Goal: Task Accomplishment & Management: Complete application form

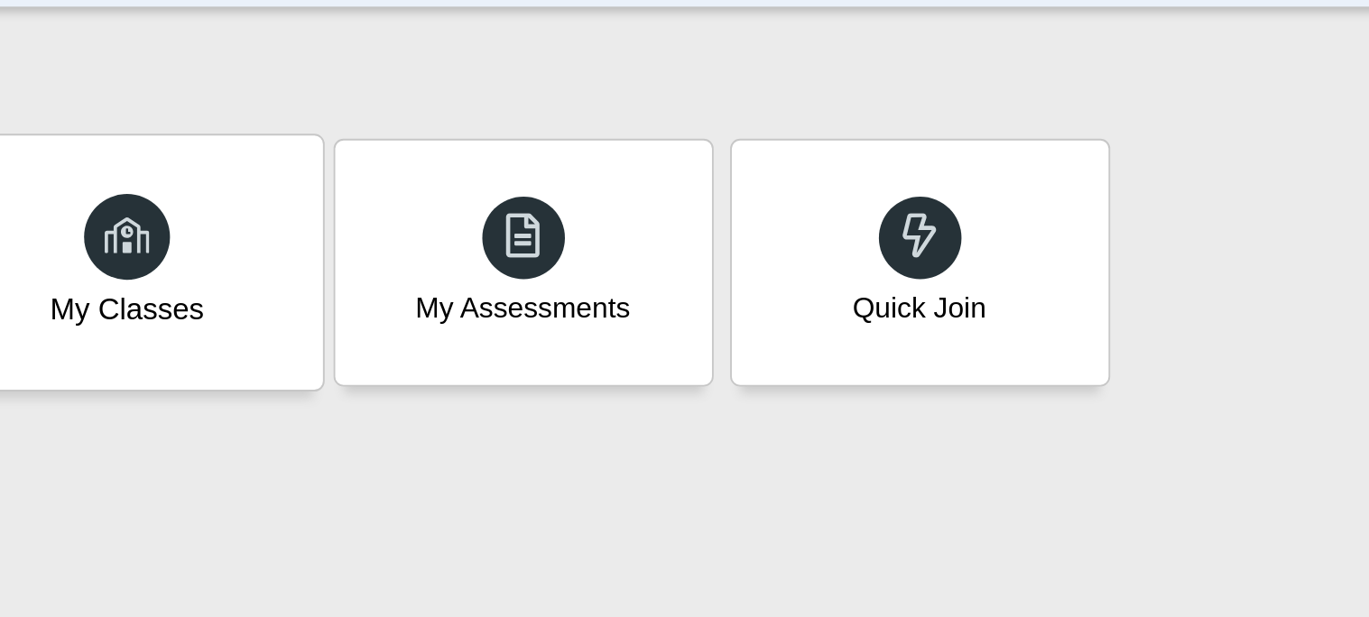
click at [255, 195] on icon at bounding box center [251, 183] width 25 height 26
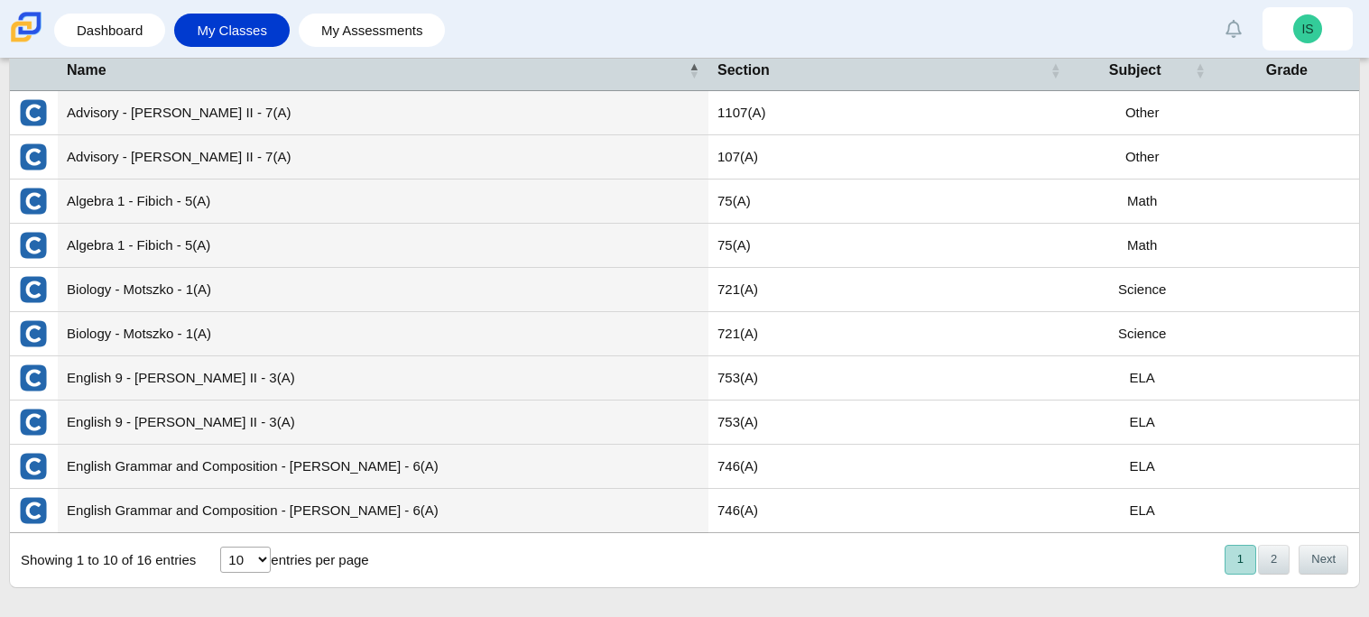
scroll to position [101, 0]
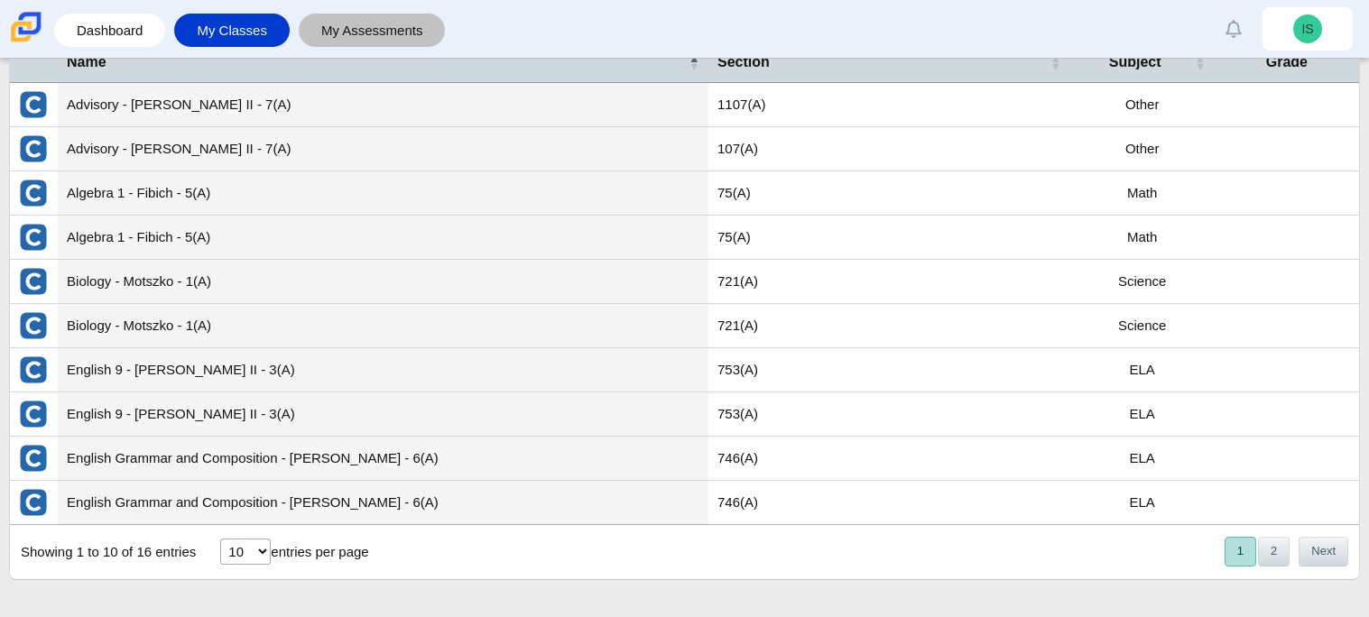
click at [401, 15] on link "My Assessments" at bounding box center [372, 30] width 129 height 33
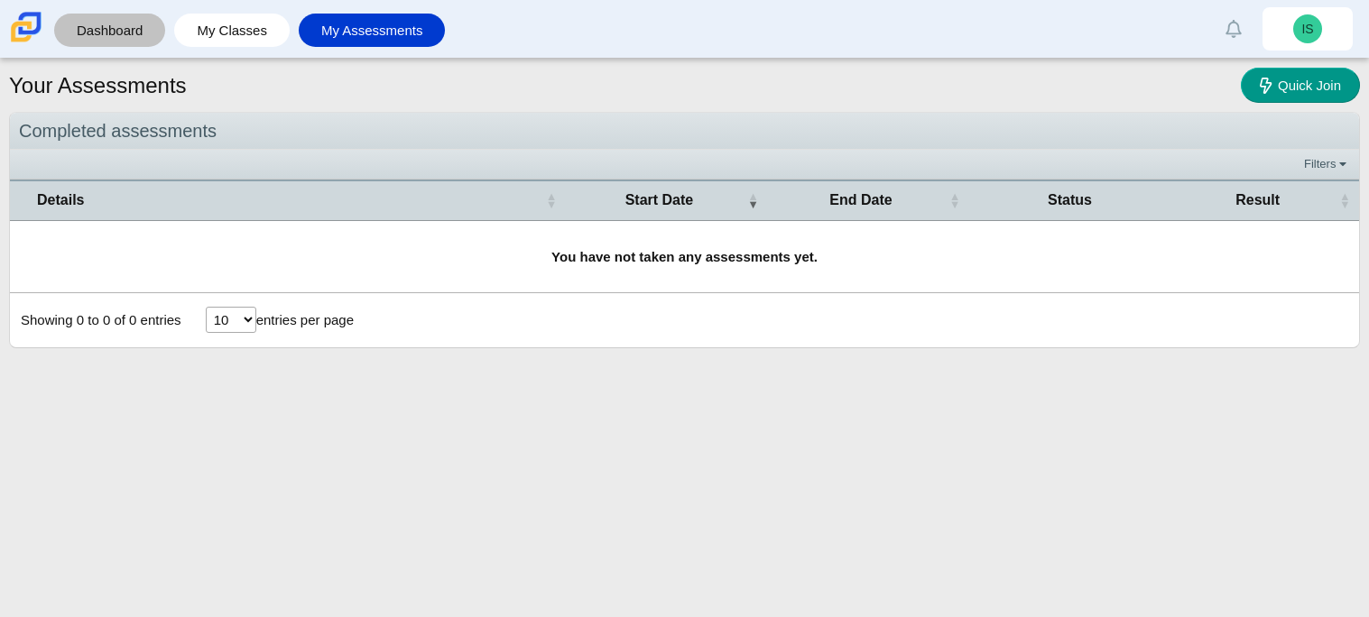
click at [131, 23] on link "Dashboard" at bounding box center [109, 30] width 93 height 33
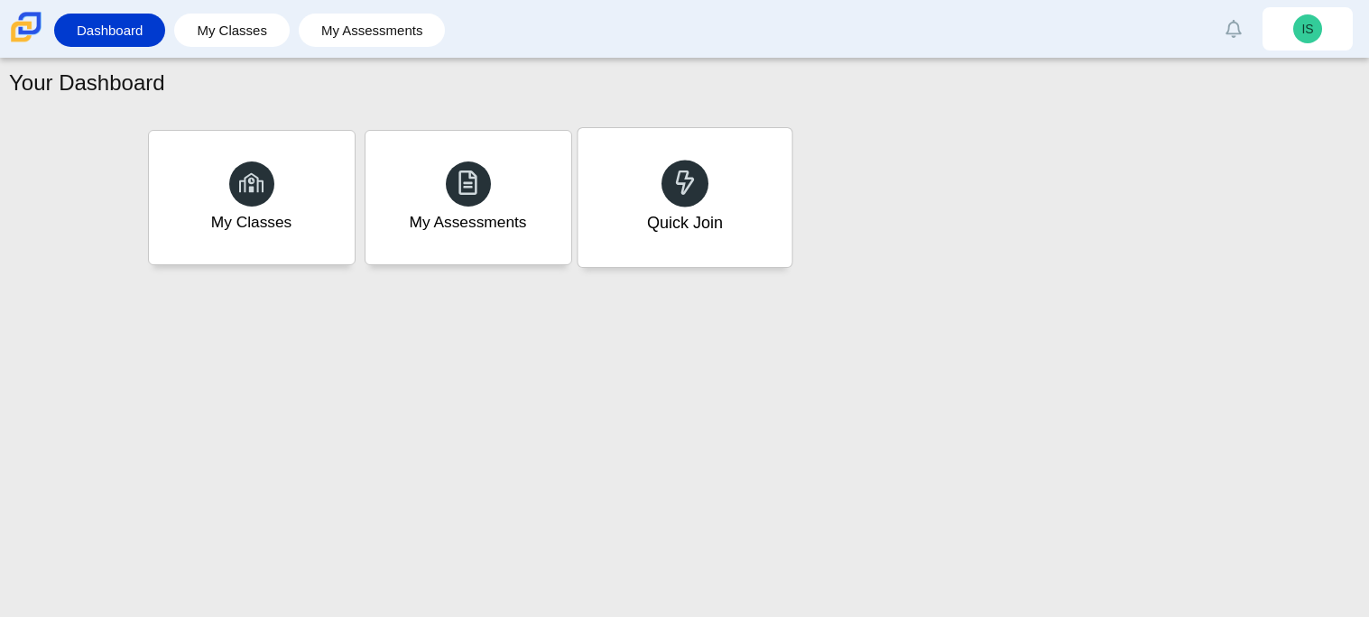
click at [729, 164] on div "Quick Join" at bounding box center [685, 197] width 214 height 139
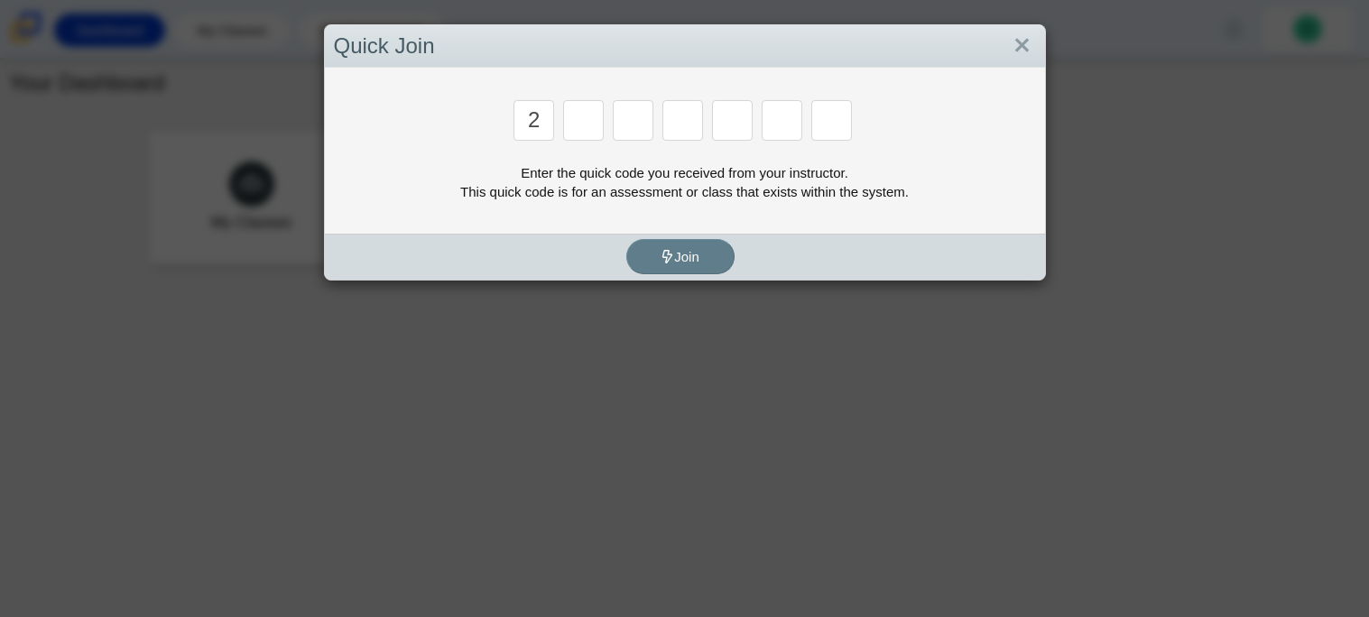
type input "2"
type input "c"
type input "u"
type input "p"
type input "4"
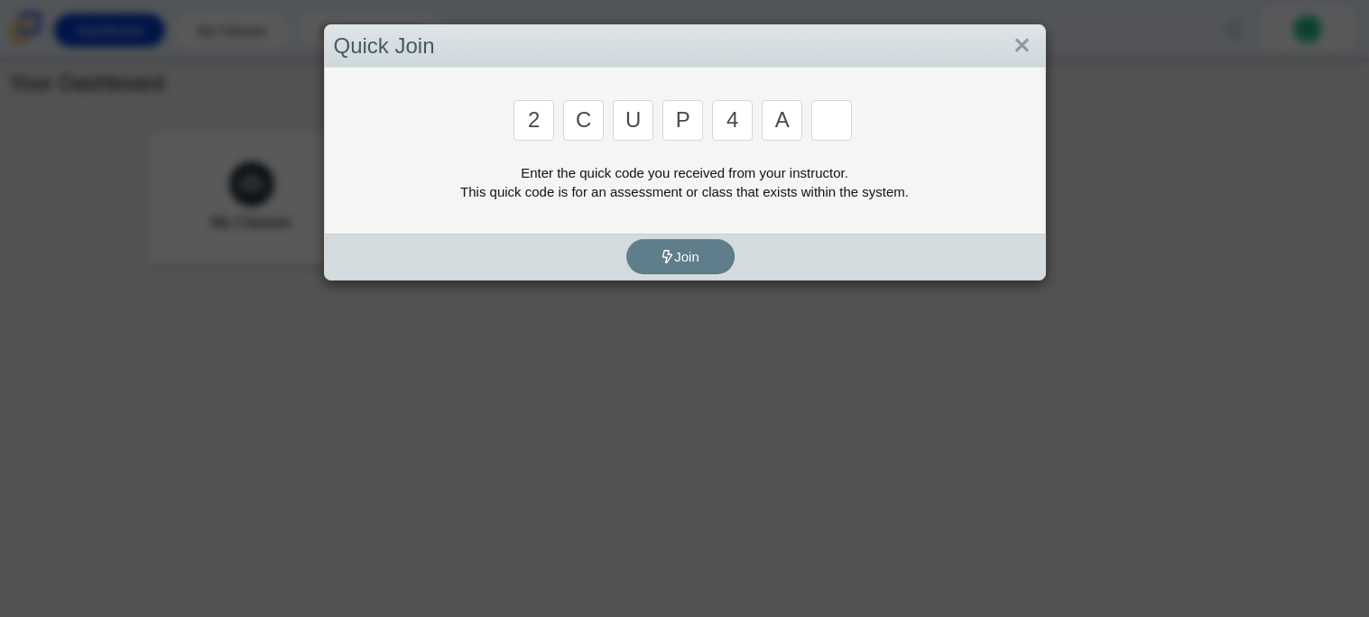
type input "a"
type input "s"
type input "4"
type input "a"
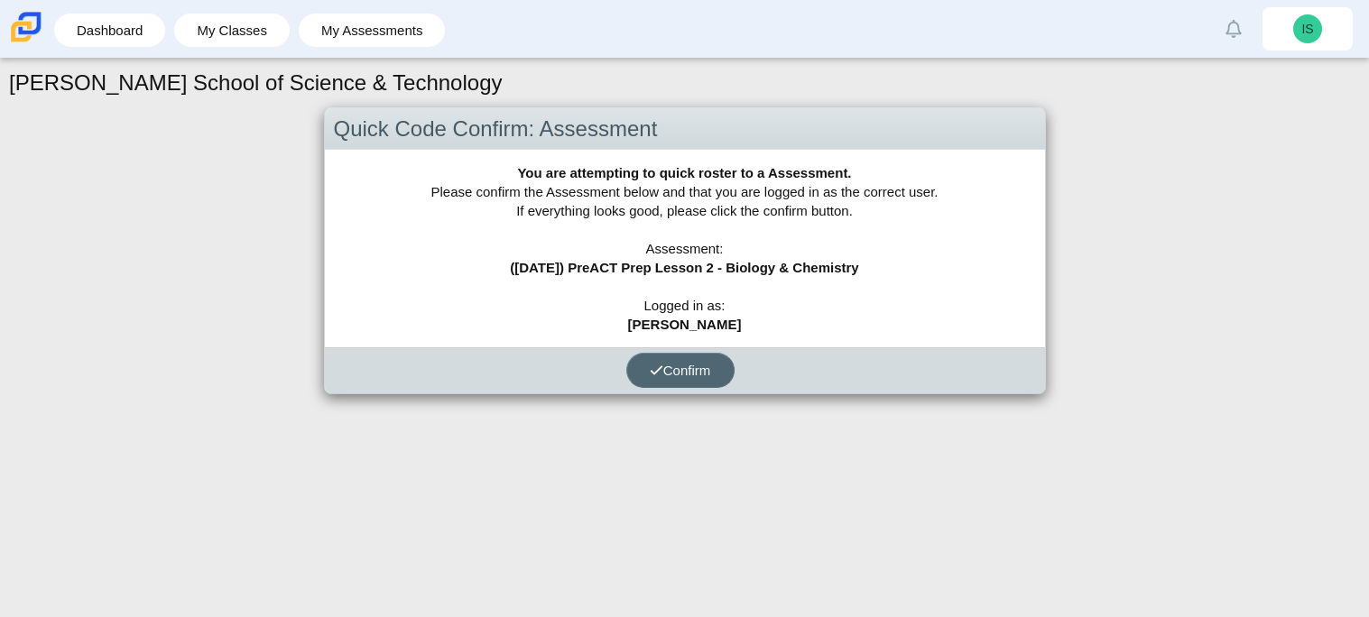
click at [657, 379] on button "Confirm" at bounding box center [680, 370] width 108 height 35
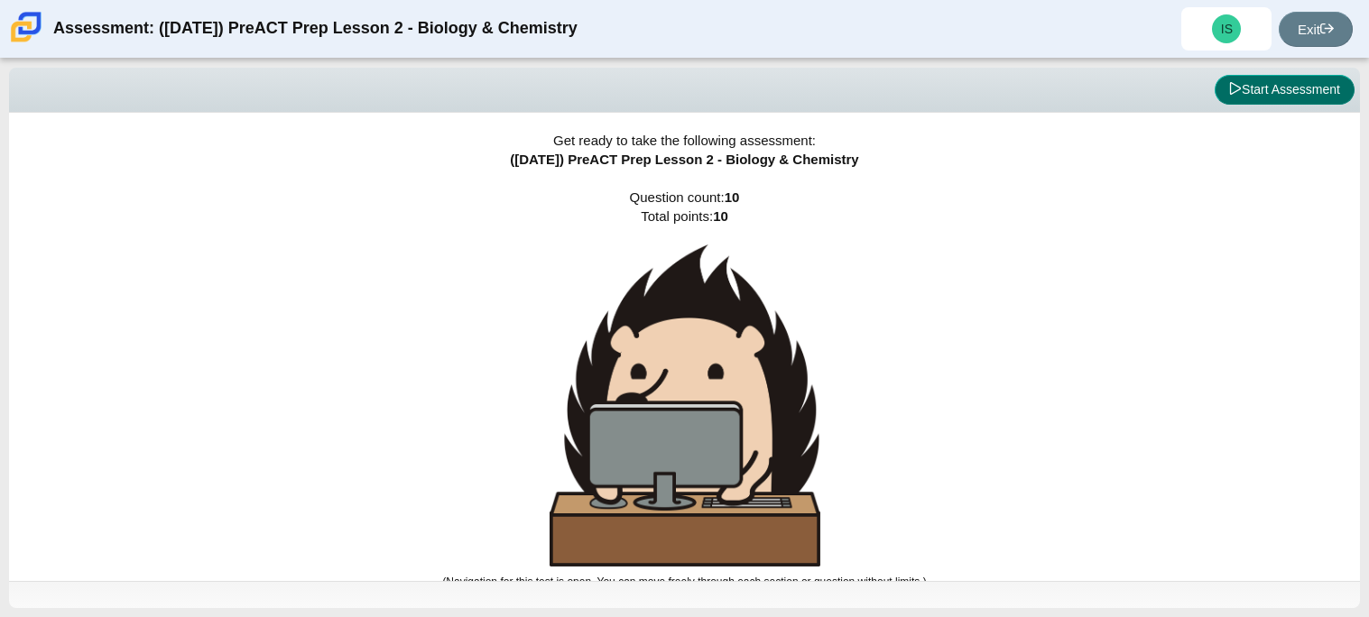
click at [1289, 102] on button "Start Assessment" at bounding box center [1285, 90] width 140 height 31
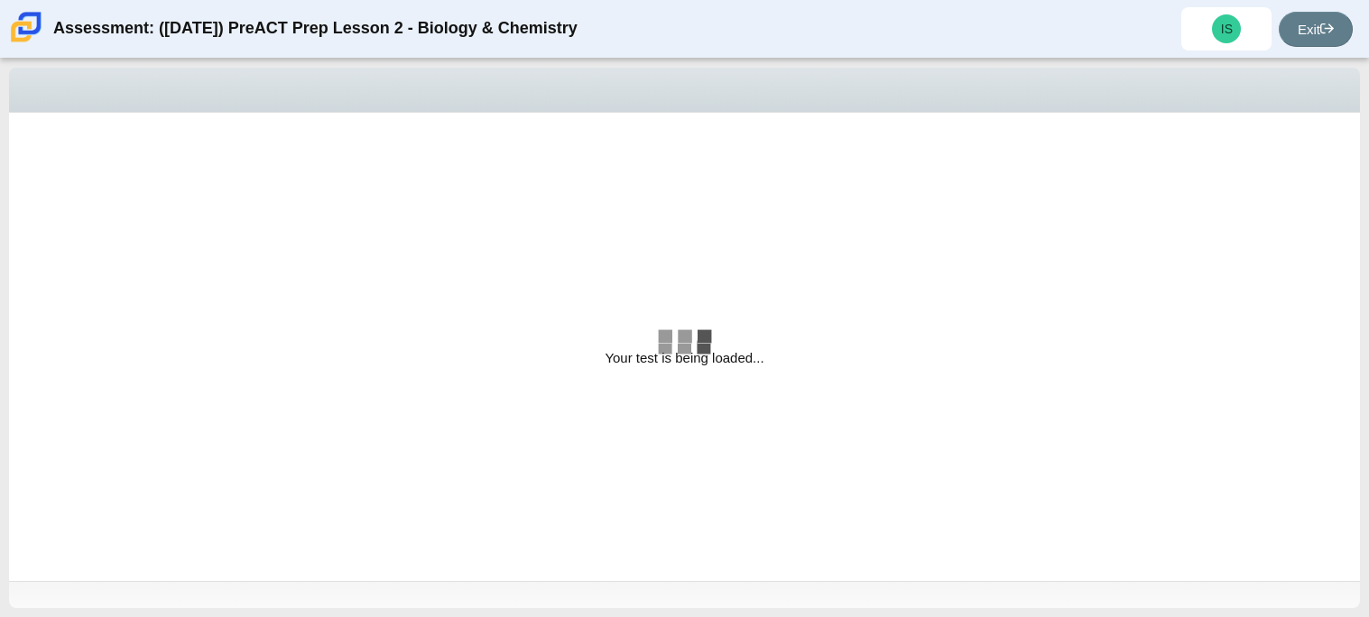
select select "88c27e0d-eae0-4ba9-ac20-9160ce6547ef"
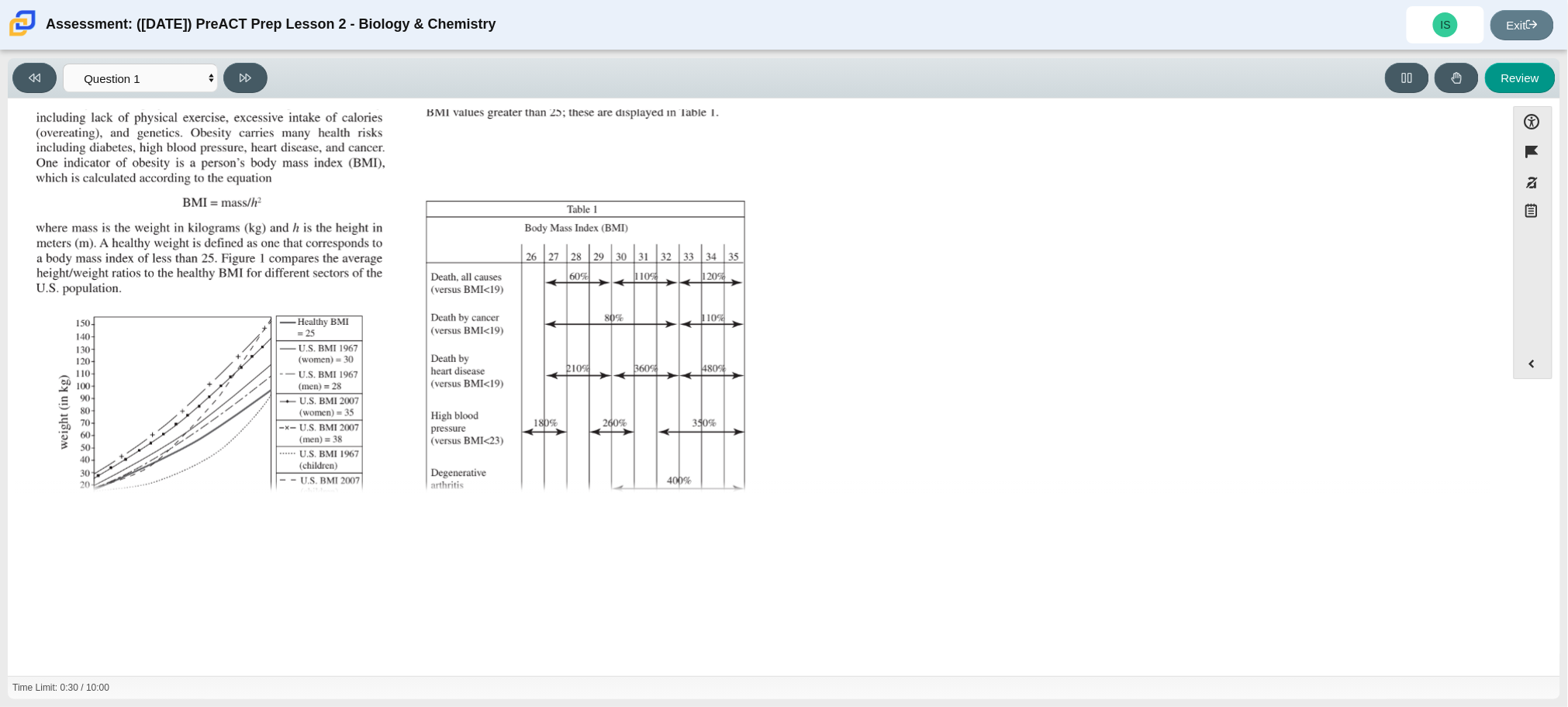
scroll to position [66, 0]
drag, startPoint x: 134, startPoint y: 210, endPoint x: 577, endPoint y: 15, distance: 484.0
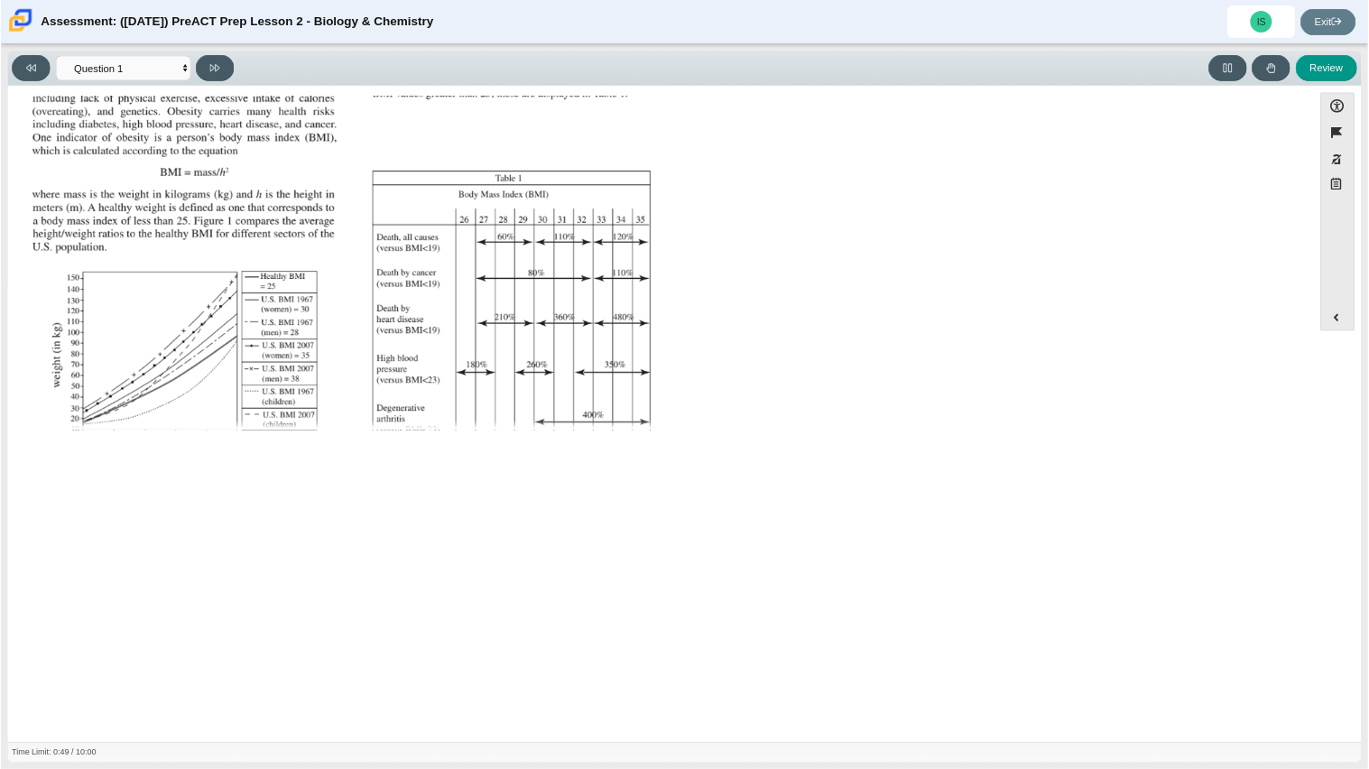
scroll to position [0, 0]
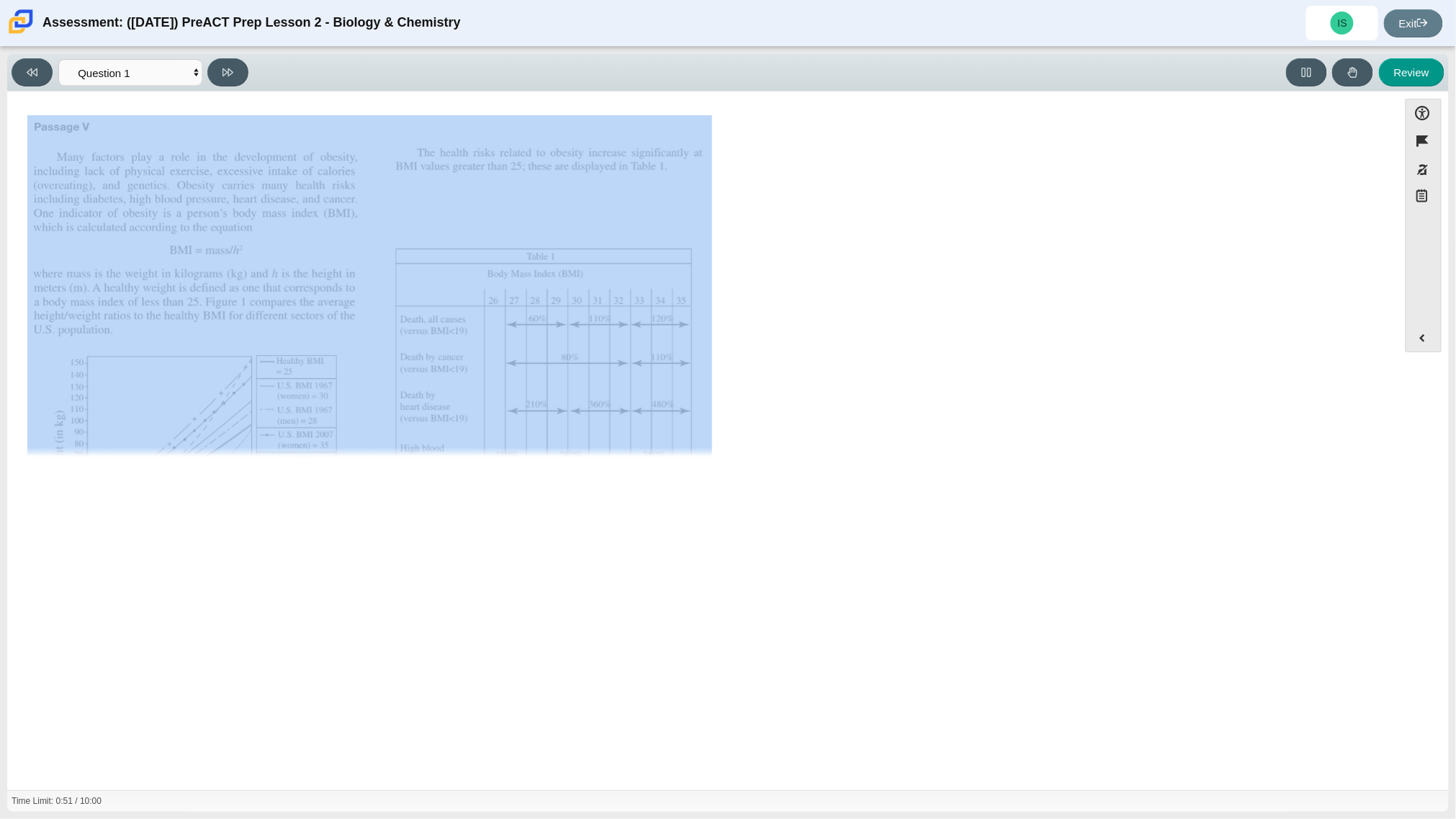
drag, startPoint x: 831, startPoint y: 470, endPoint x: 849, endPoint y: 627, distance: 158.0
click at [849, 493] on div "Accessibility options 00:51 / 10:00 Close Color scheme Font size Zoom Change th…" at bounding box center [728, 441] width 1442 height 699
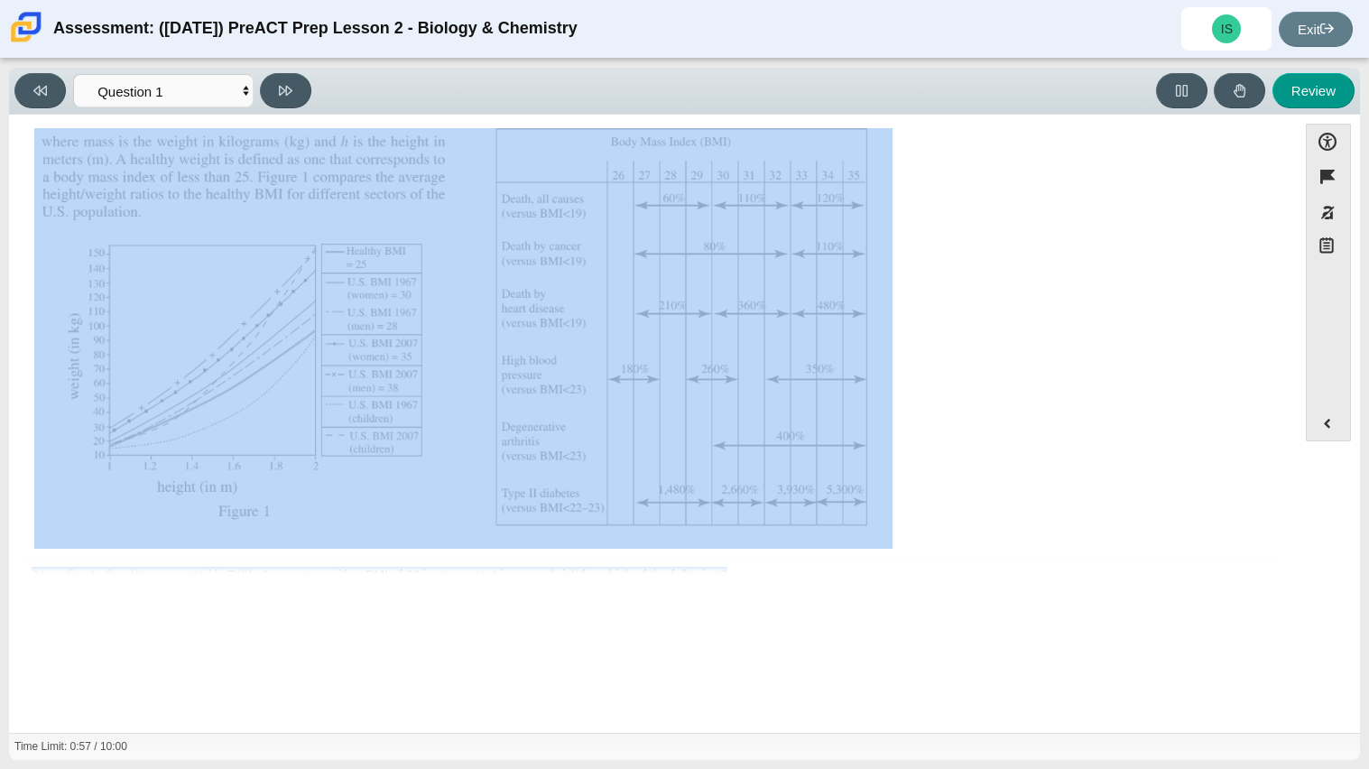
scroll to position [384, 0]
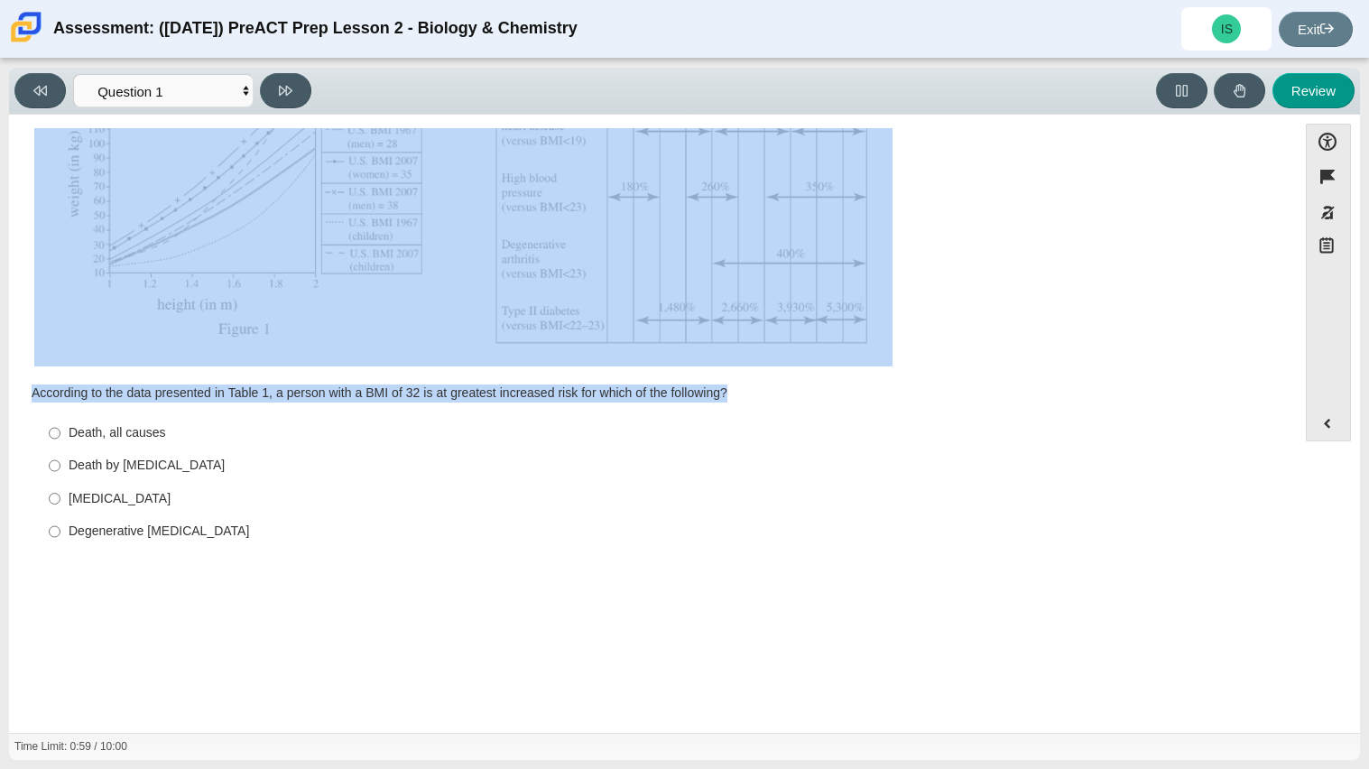
click at [554, 391] on div "According to the data presented in Table 1, a person with a BMI of 32 is at gre…" at bounding box center [653, 394] width 1243 height 18
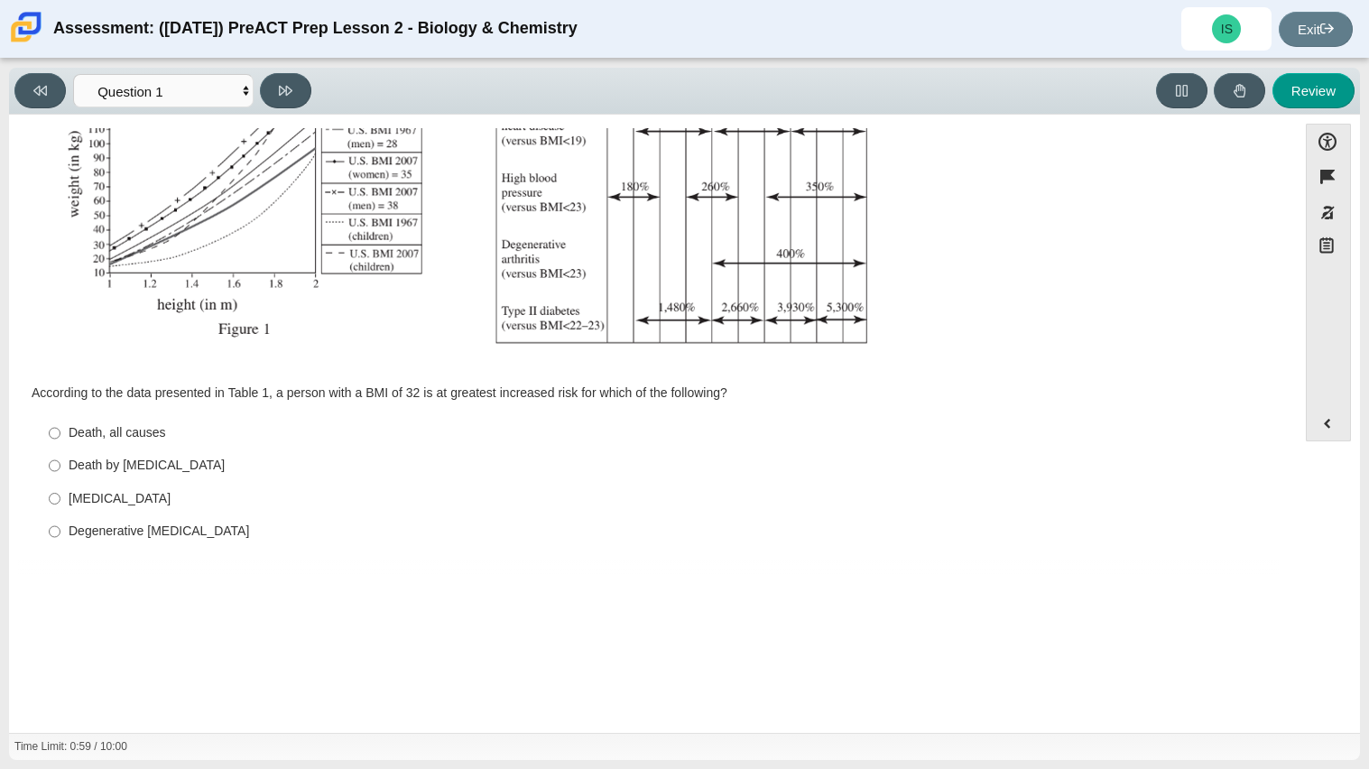
click at [554, 391] on div "According to the data presented in Table 1, a person with a BMI of 32 is at gre…" at bounding box center [653, 394] width 1243 height 18
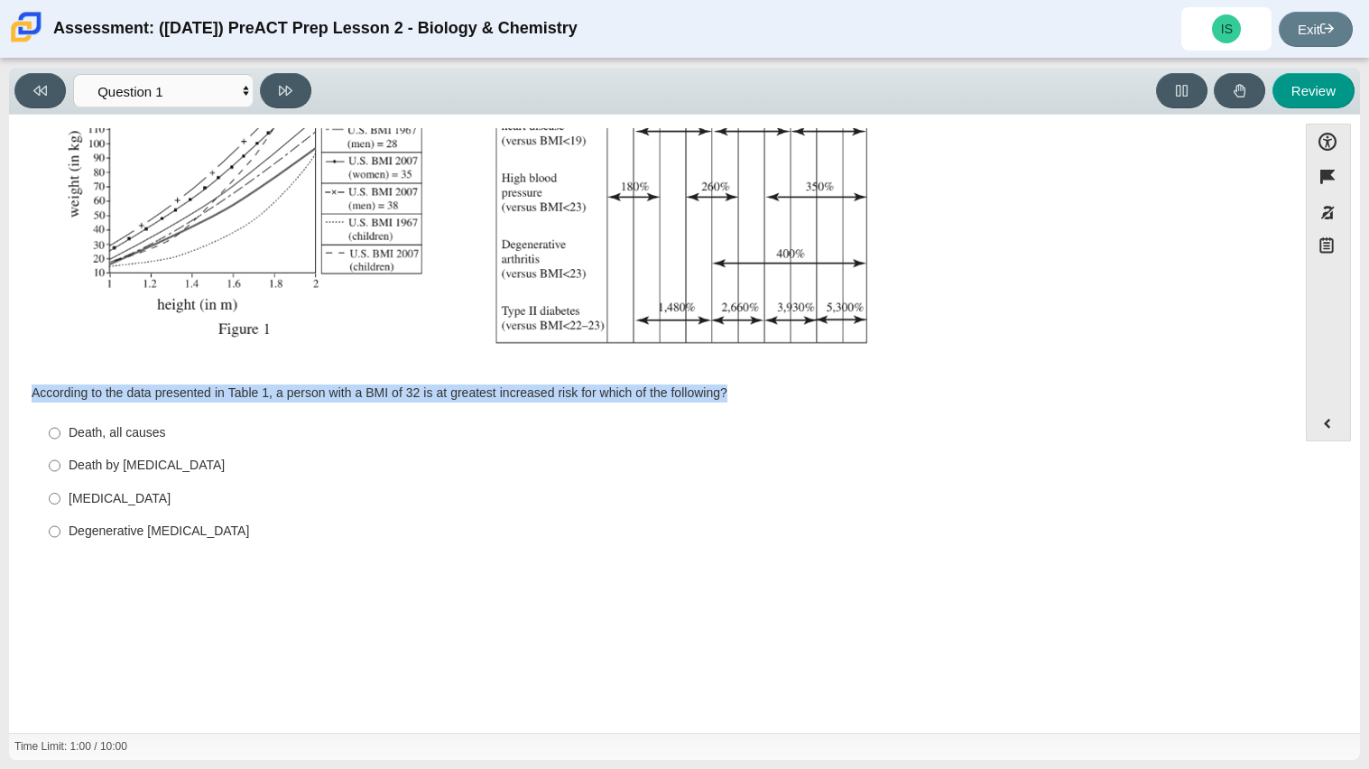
click at [550, 317] on img "Assessment items" at bounding box center [463, 64] width 859 height 606
click at [524, 381] on div "According to the data presented in Table 1, a person with a BMI of 32 is at gre…" at bounding box center [653, 465] width 1243 height 170
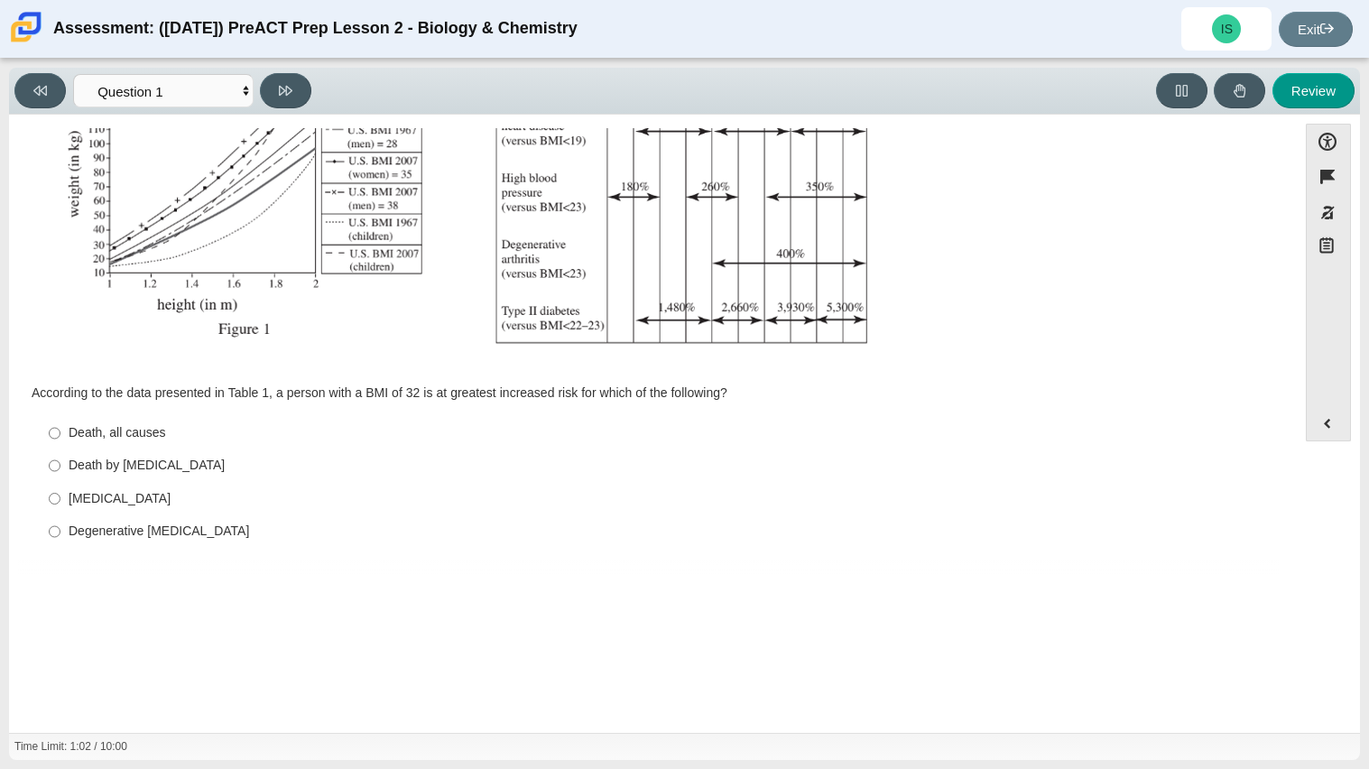
scroll to position [0, 0]
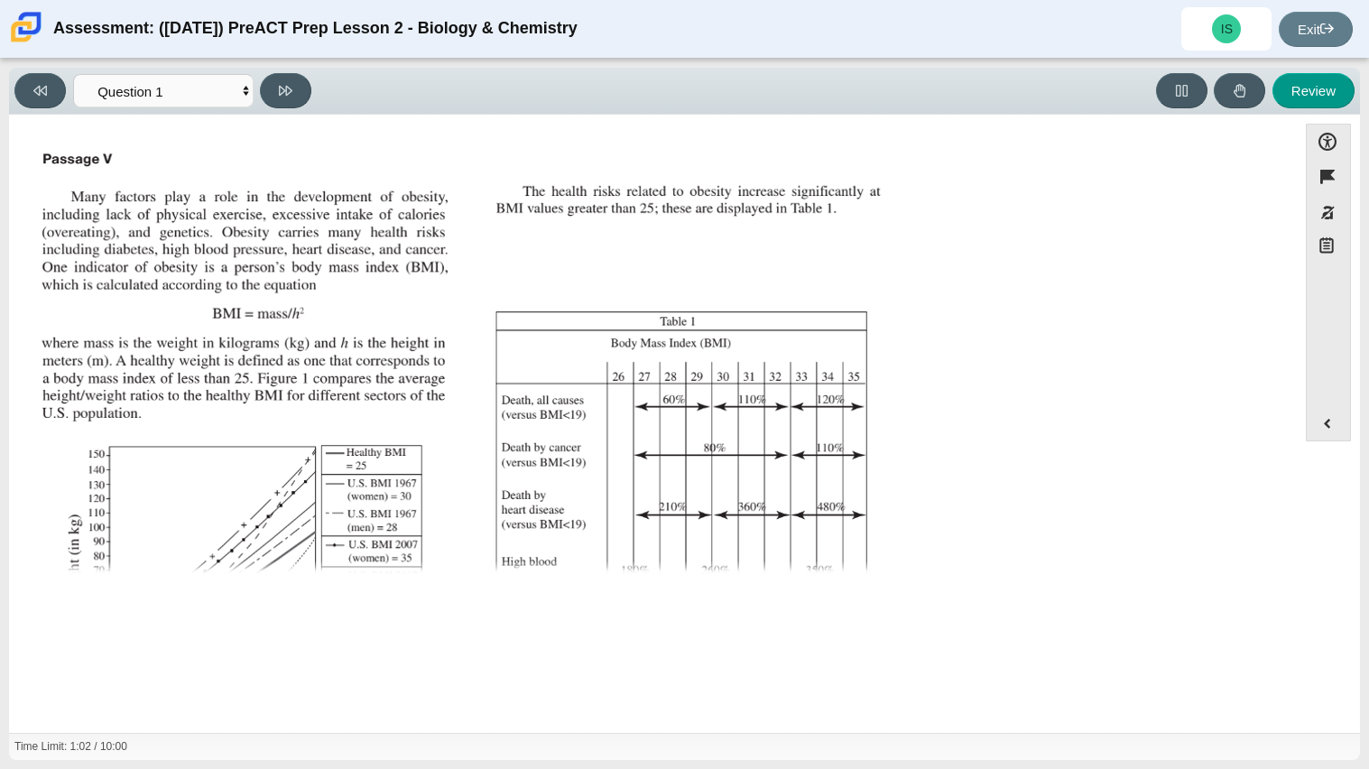
click at [258, 225] on img "Assessment items" at bounding box center [463, 447] width 859 height 606
click at [47, 152] on img "Assessment items" at bounding box center [463, 447] width 859 height 606
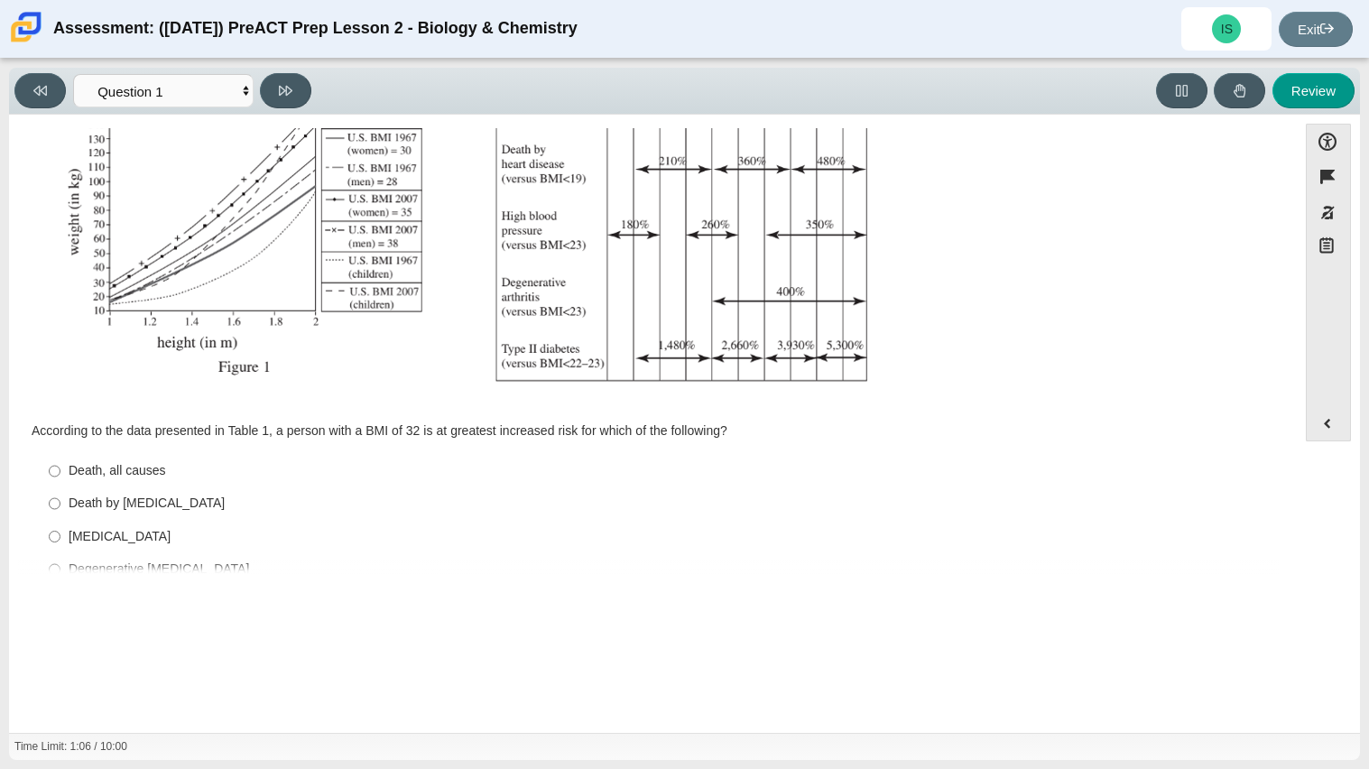
scroll to position [384, 0]
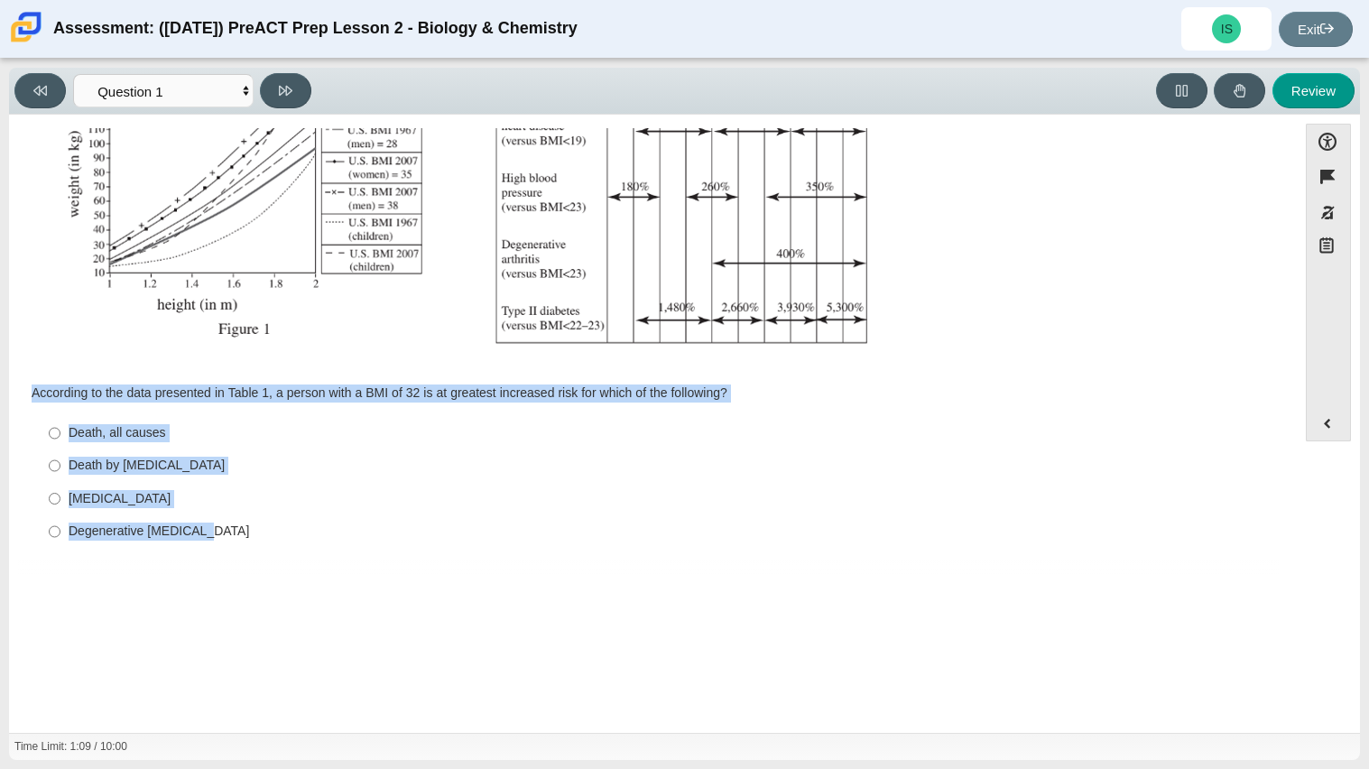
drag, startPoint x: 27, startPoint y: 387, endPoint x: 246, endPoint y: 543, distance: 268.8
click at [246, 543] on div "Question According to the data presented in Table 1, a person with a BMI of 32 …" at bounding box center [653, 159] width 1270 height 803
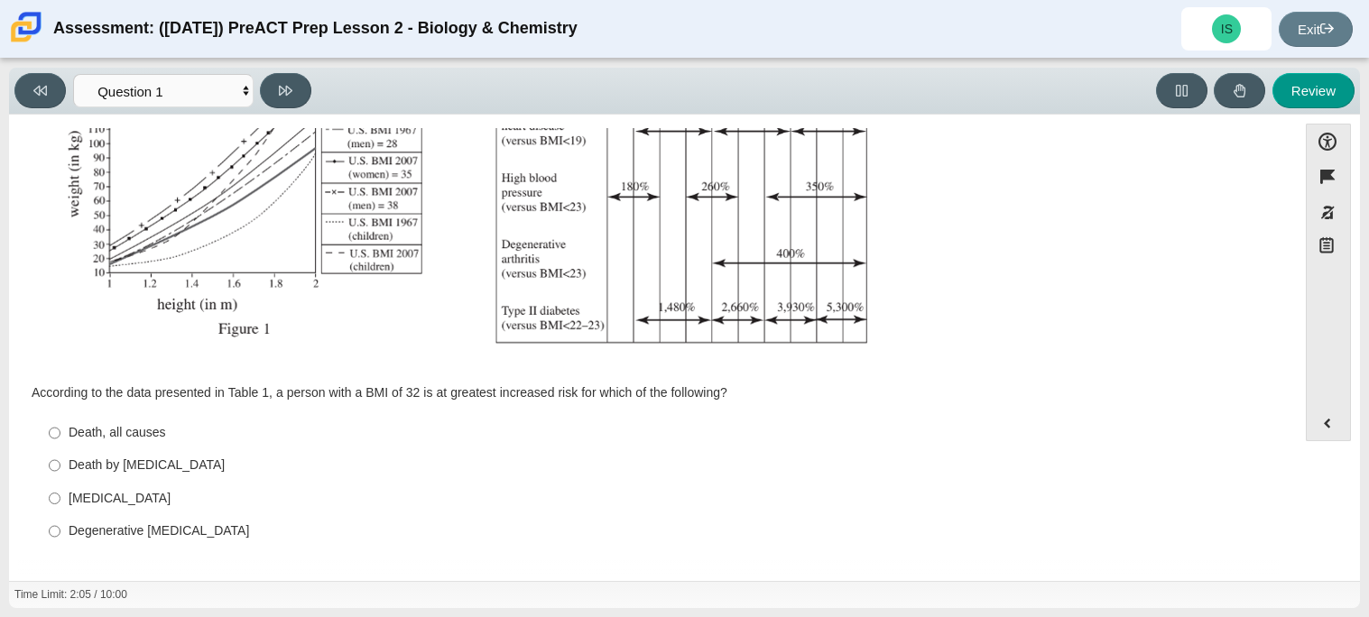
click at [1274, 362] on div "Question According to the data presented in Table 1, a person with a BMI of 32 …" at bounding box center [653, 159] width 1270 height 803
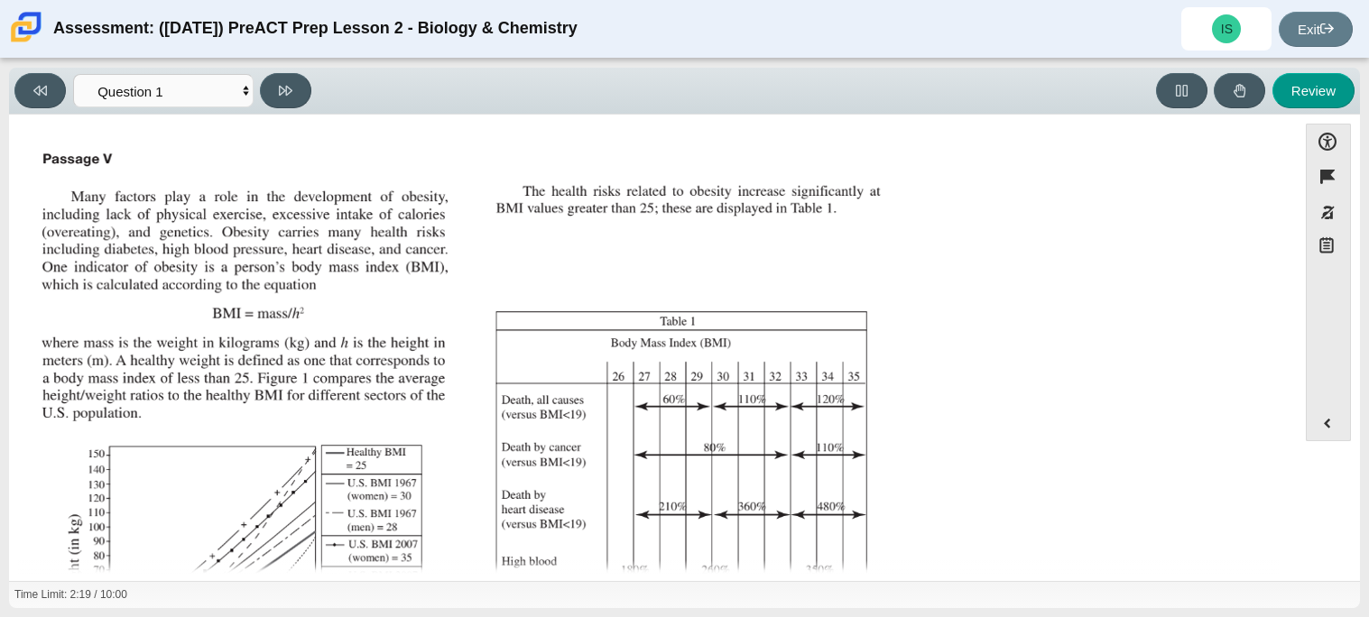
click at [190, 217] on img "Assessment items" at bounding box center [463, 447] width 859 height 606
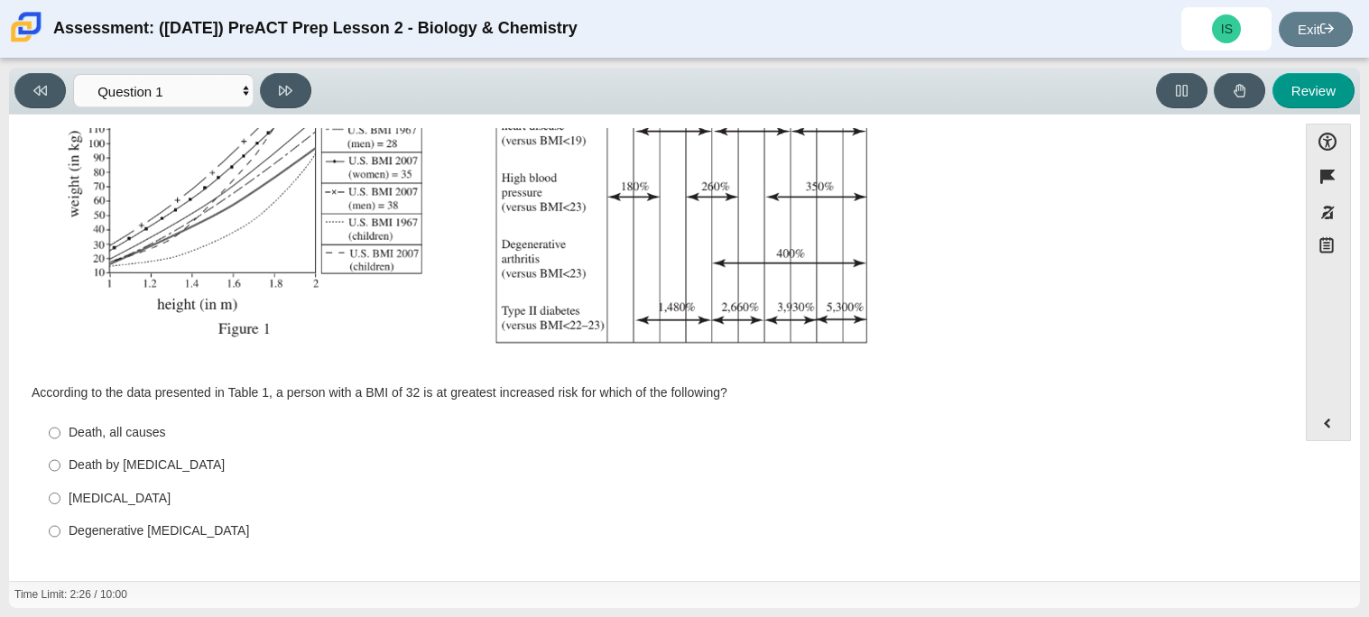
click at [128, 492] on div "Type II diabetes" at bounding box center [667, 499] width 1197 height 18
click at [60, 492] on input "Type II diabetes Type II diabetes" at bounding box center [55, 498] width 12 height 32
radio input "true"
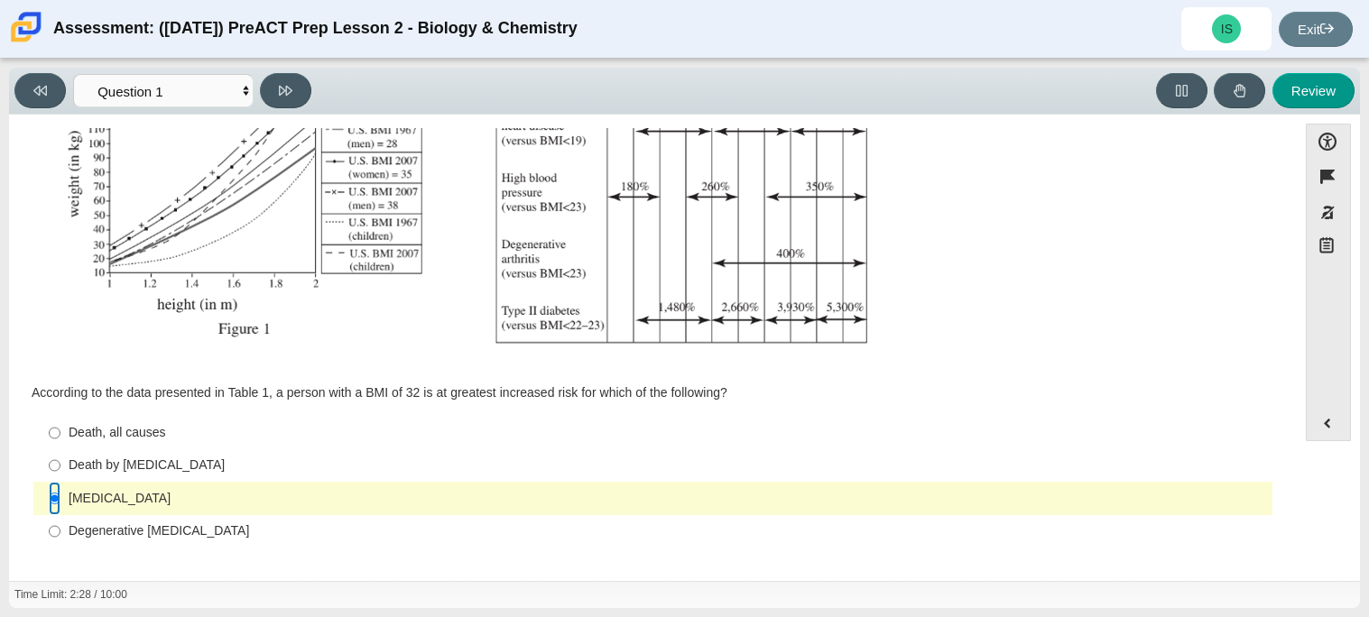
scroll to position [0, 0]
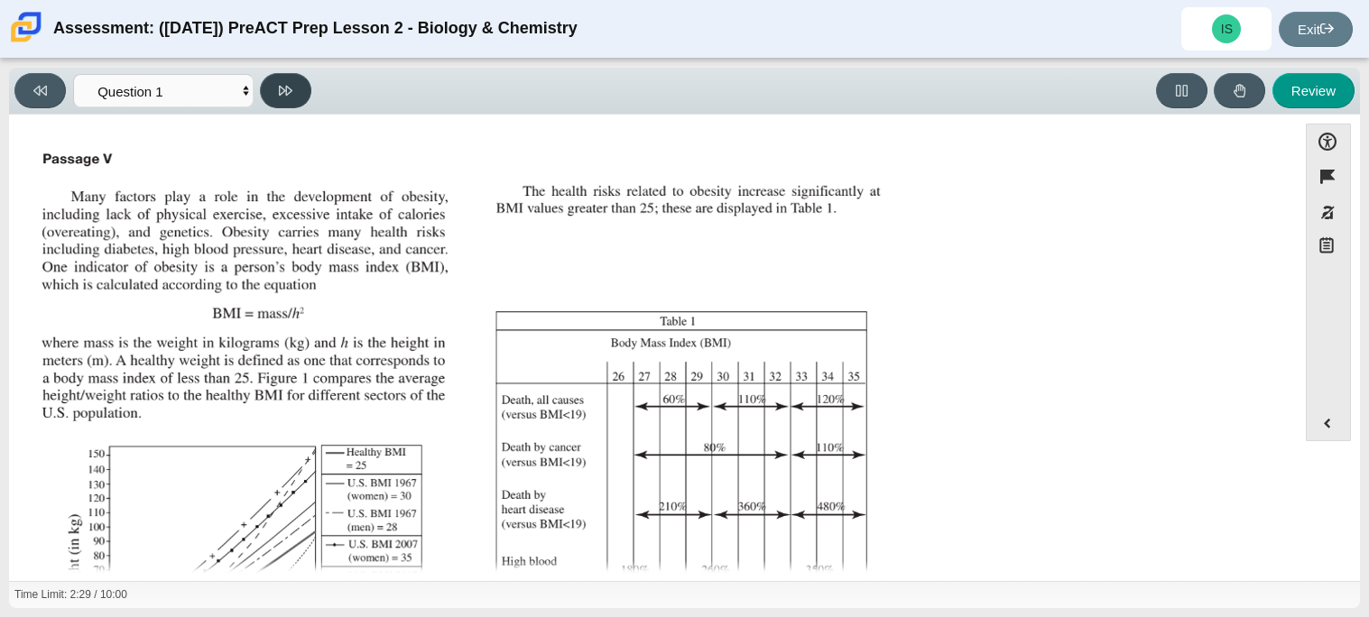
click at [293, 78] on button at bounding box center [285, 90] width 51 height 35
select select "f31ee183-ab53-48c9-9374-3a18949ab500"
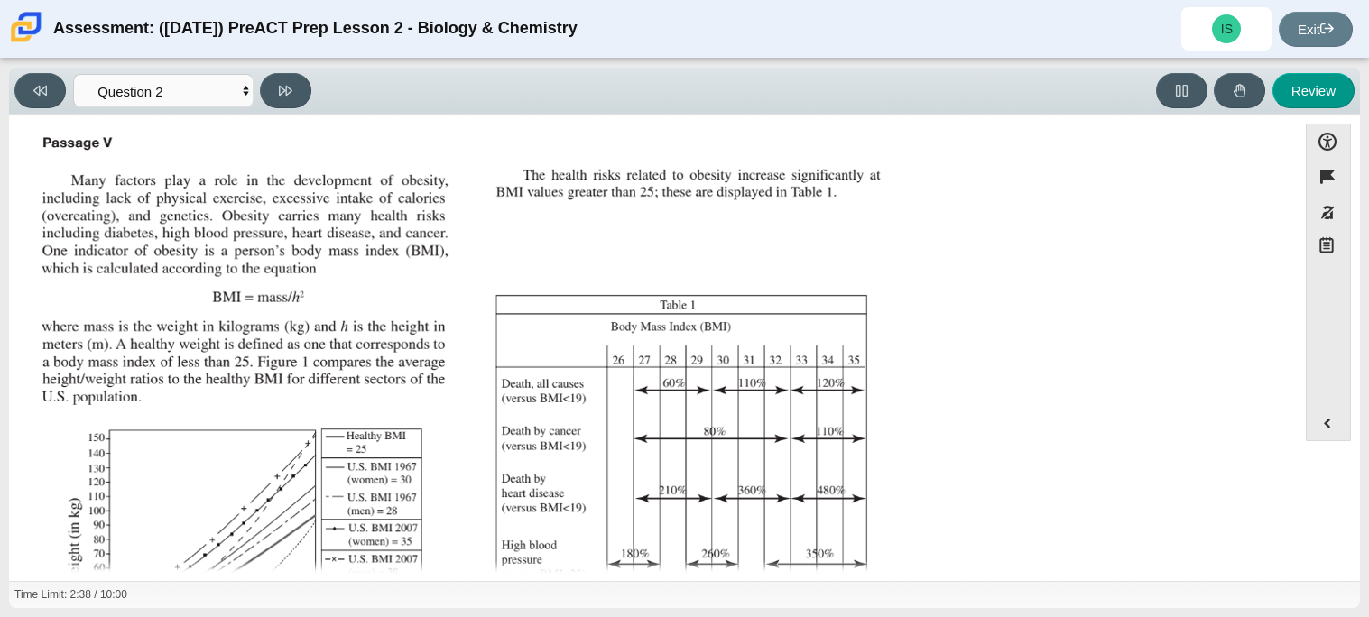
scroll to position [384, 0]
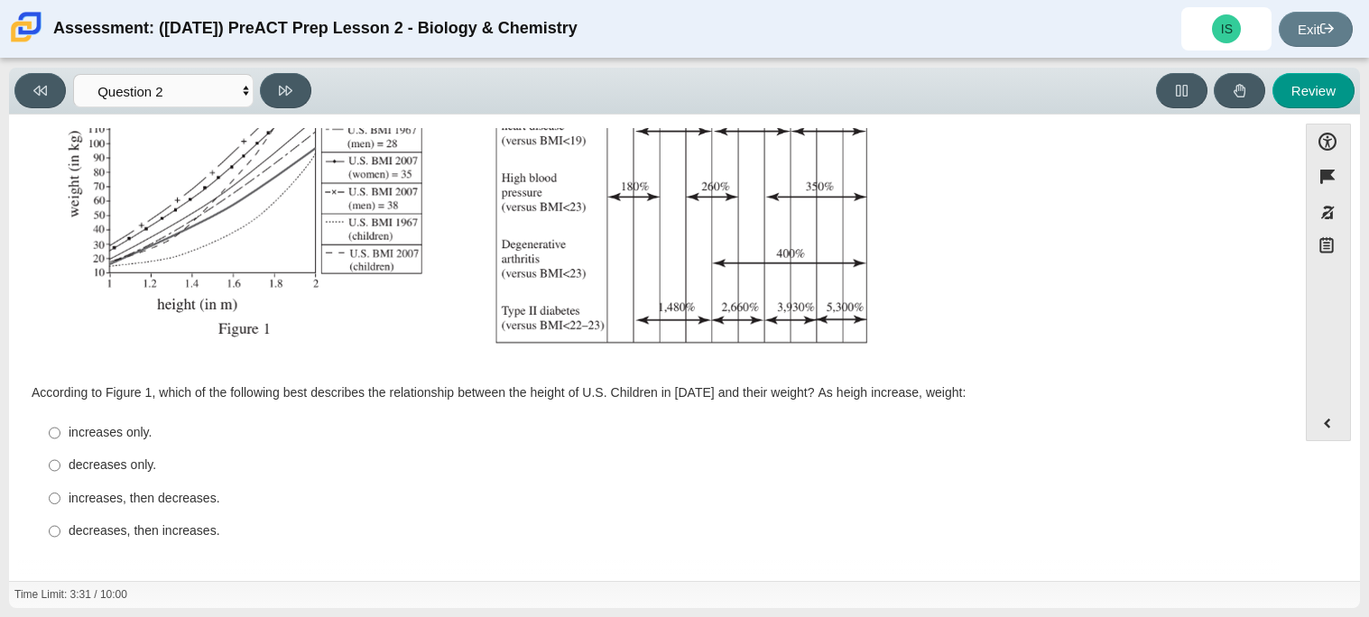
click at [120, 424] on div "increases only." at bounding box center [667, 433] width 1197 height 18
click at [60, 424] on input "increases only. increases only." at bounding box center [55, 433] width 12 height 32
radio input "true"
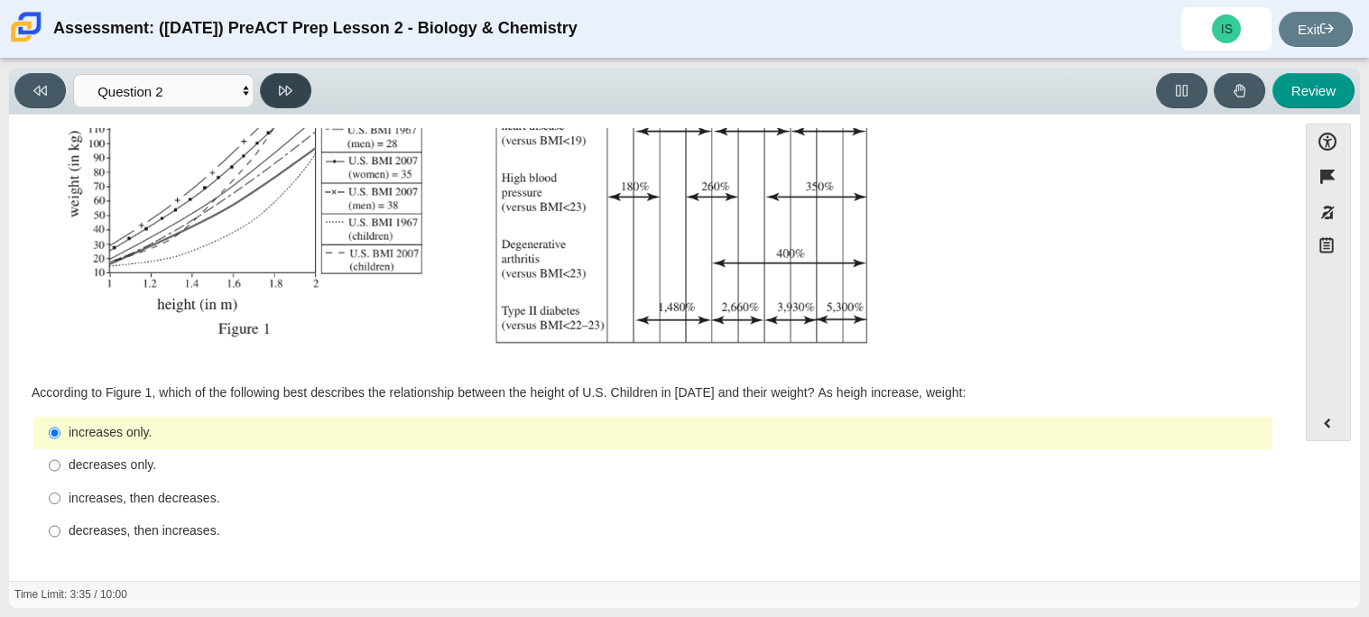
click at [287, 89] on icon at bounding box center [286, 91] width 14 height 14
select select "45e82964-709e-4180-9336-970e18221224"
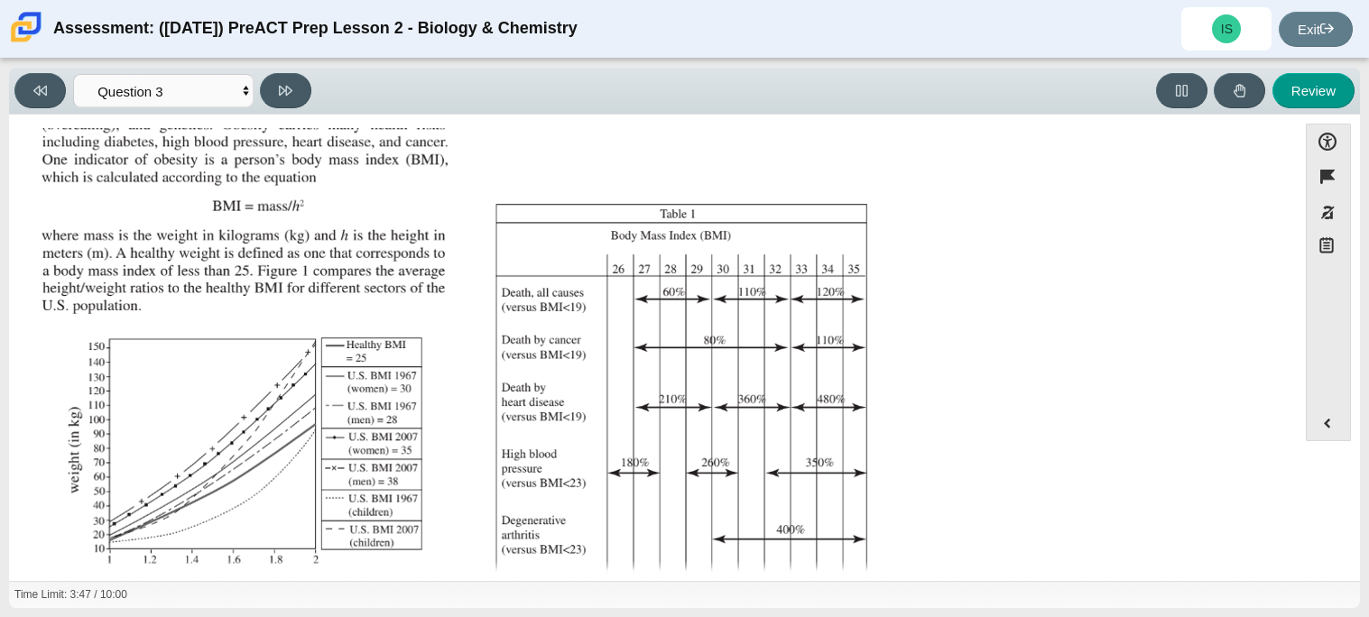
scroll to position [402, 0]
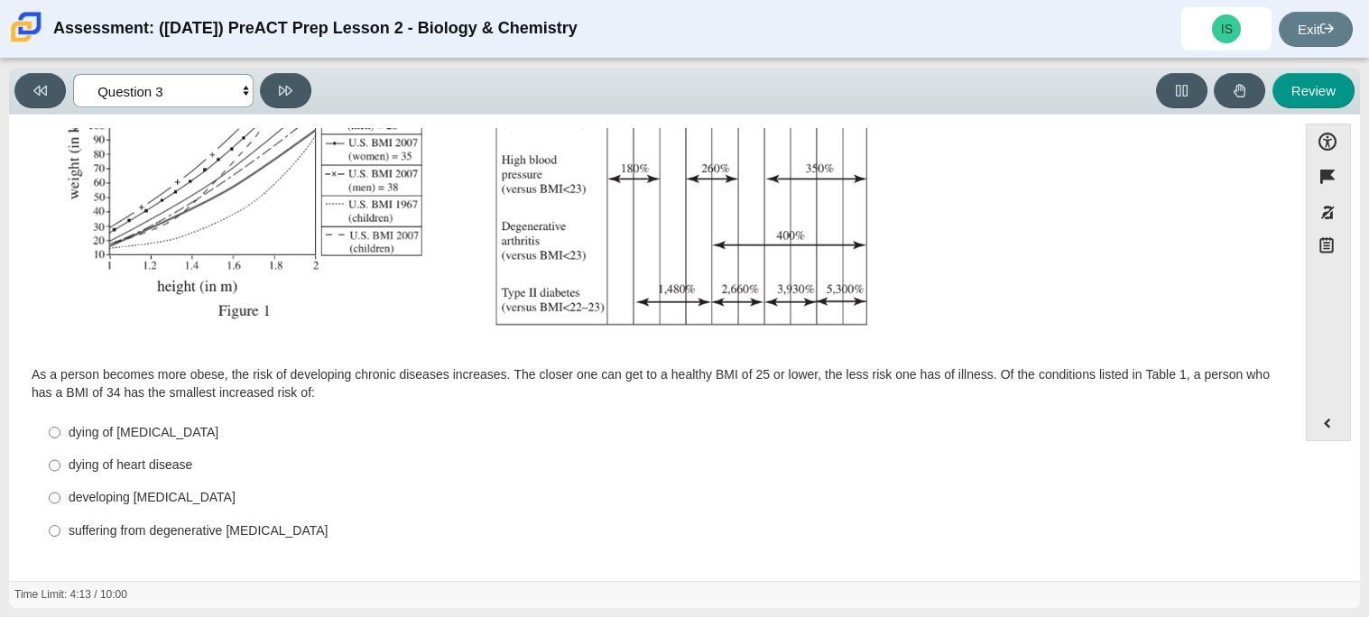
click at [243, 90] on select "Questions Question 1 Question 2 Question 3 Question 4 Question 5 Question 6 Que…" at bounding box center [163, 90] width 181 height 33
click at [292, 462] on div "dying of heart disease" at bounding box center [667, 466] width 1197 height 18
click at [60, 462] on input "dying of heart disease dying of heart disease" at bounding box center [55, 466] width 12 height 32
radio input "true"
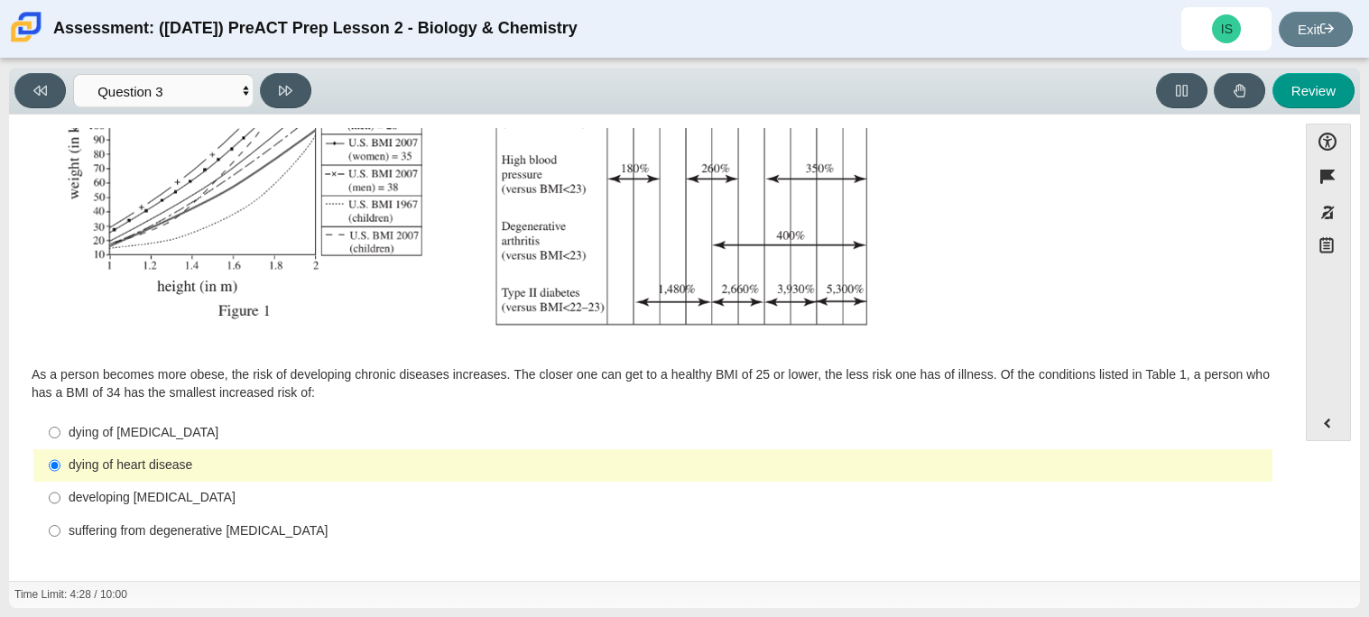
click at [151, 424] on div "dying of cancer" at bounding box center [667, 433] width 1197 height 18
click at [60, 422] on input "dying of cancer dying of cancer" at bounding box center [55, 432] width 12 height 32
radio input "true"
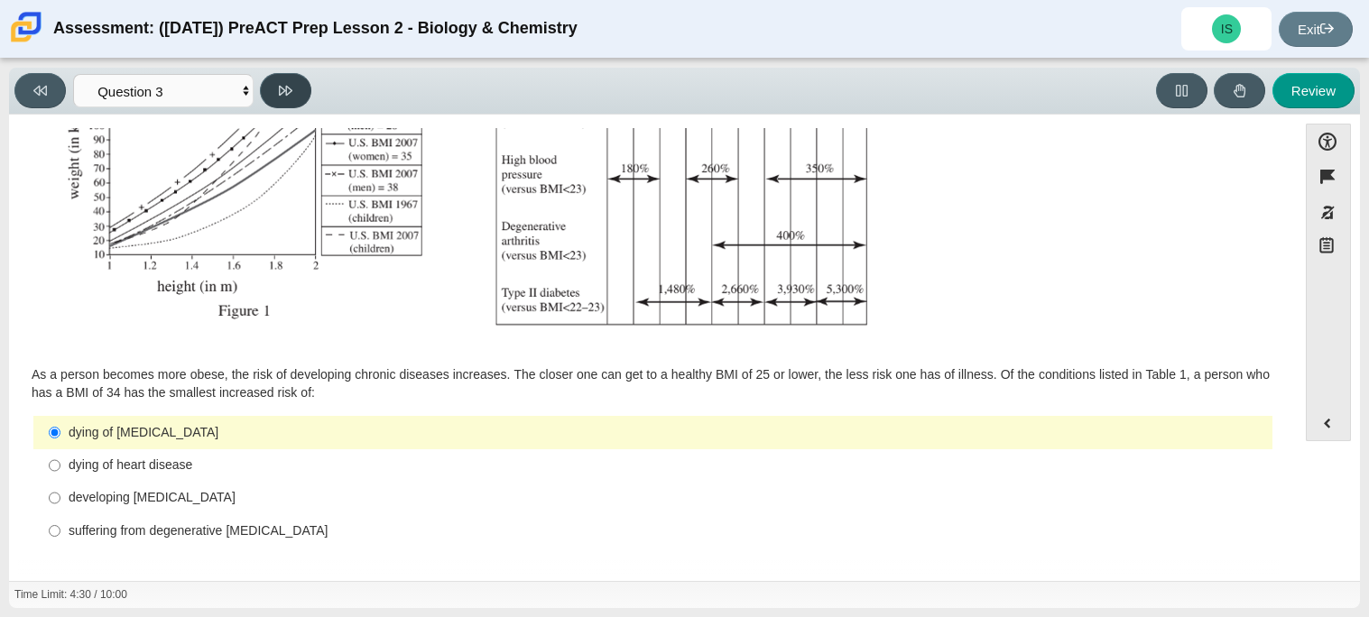
click at [281, 80] on button at bounding box center [285, 90] width 51 height 35
select select "71dcacfe-cf8b-4cdc-be22-b82c8aec5da2"
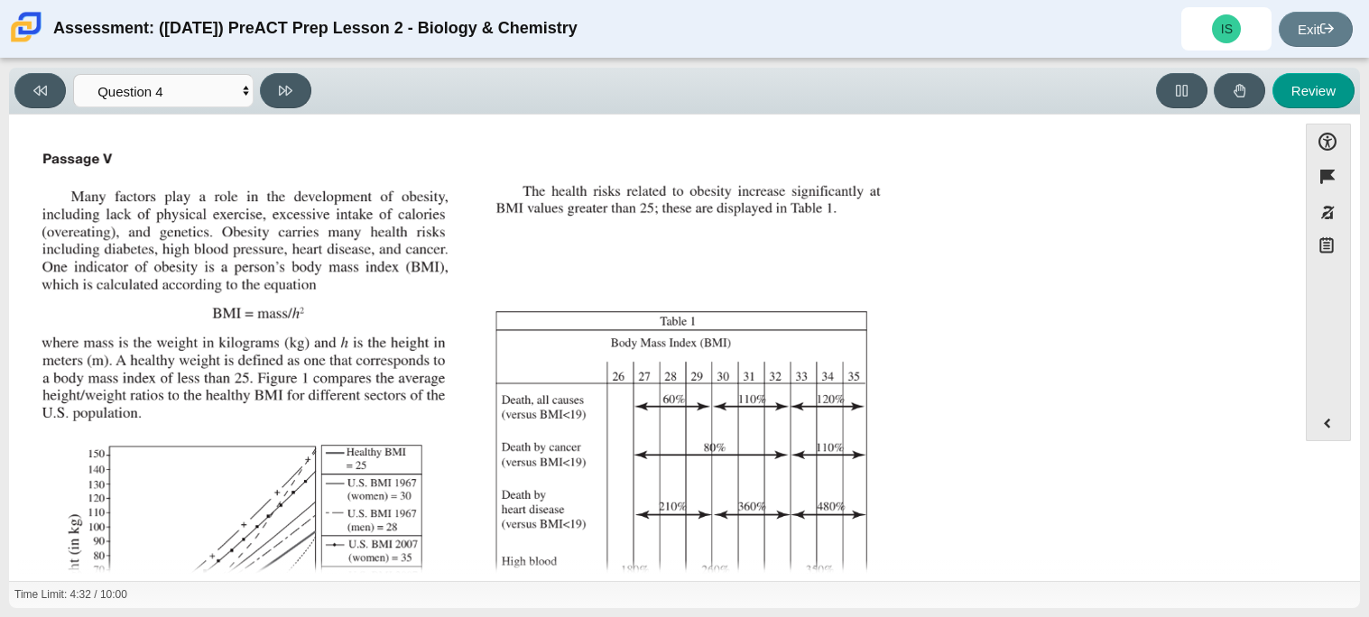
scroll to position [385, 0]
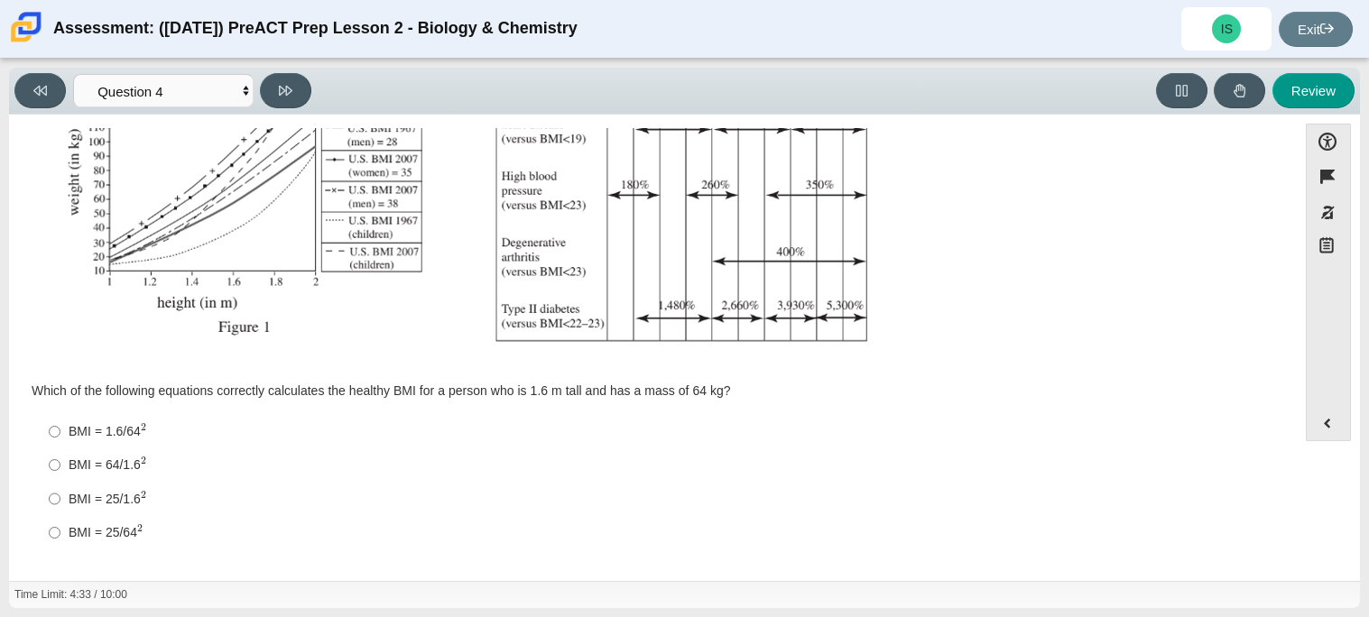
click at [149, 516] on label "BMI = 25/64 2 BMI = 25/642" at bounding box center [654, 532] width 1237 height 33
click at [60, 516] on input "BMI = 25/64 2 BMI = 25/642" at bounding box center [55, 532] width 12 height 33
radio input "true"
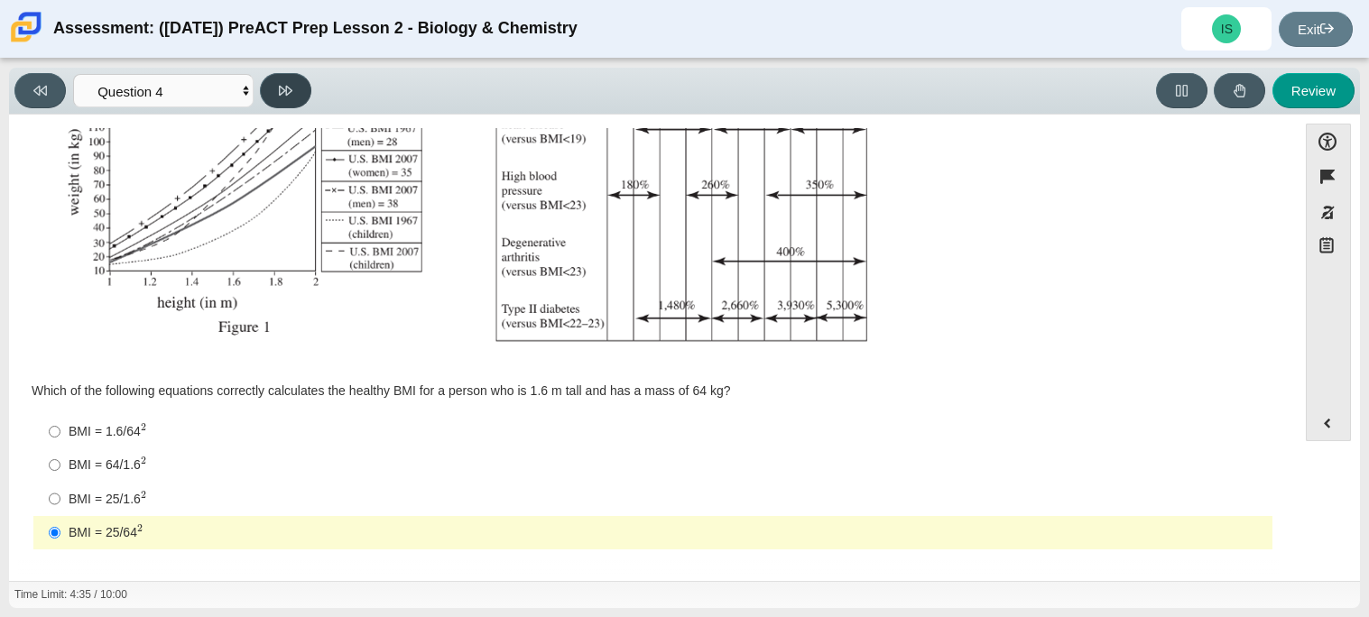
click at [291, 84] on icon at bounding box center [286, 91] width 14 height 14
select select "c6558c8b-086a-4b4c-b582-9428309971ba"
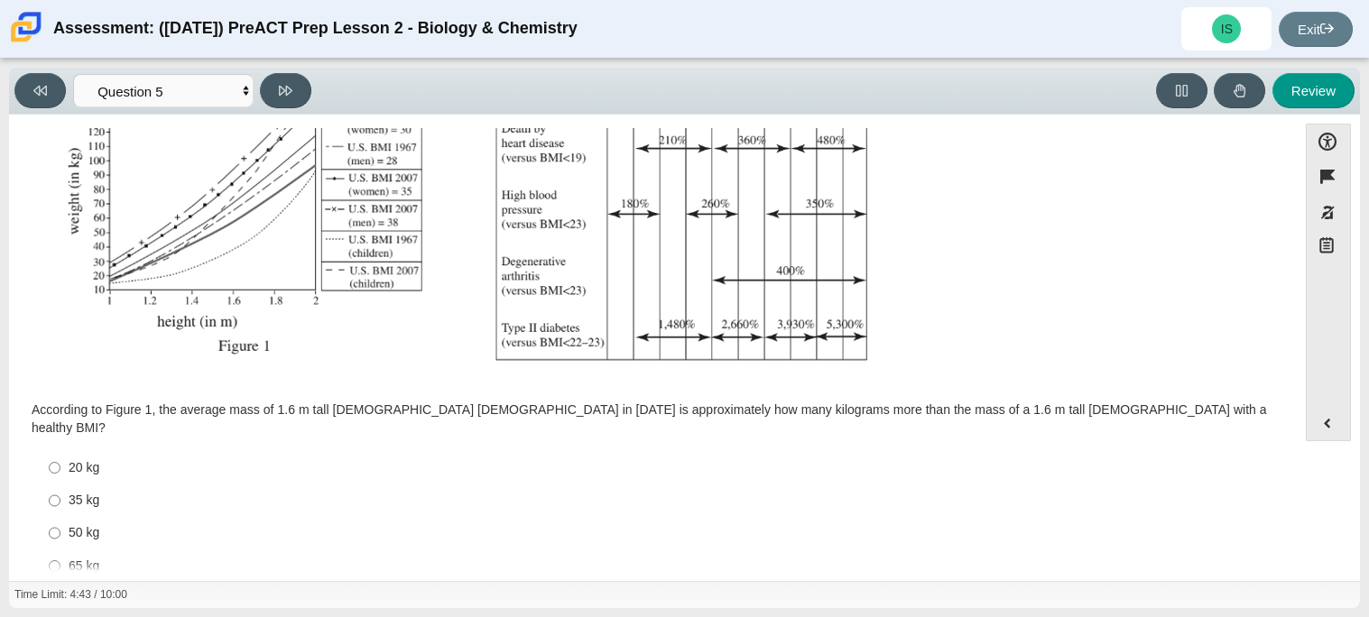
scroll to position [384, 0]
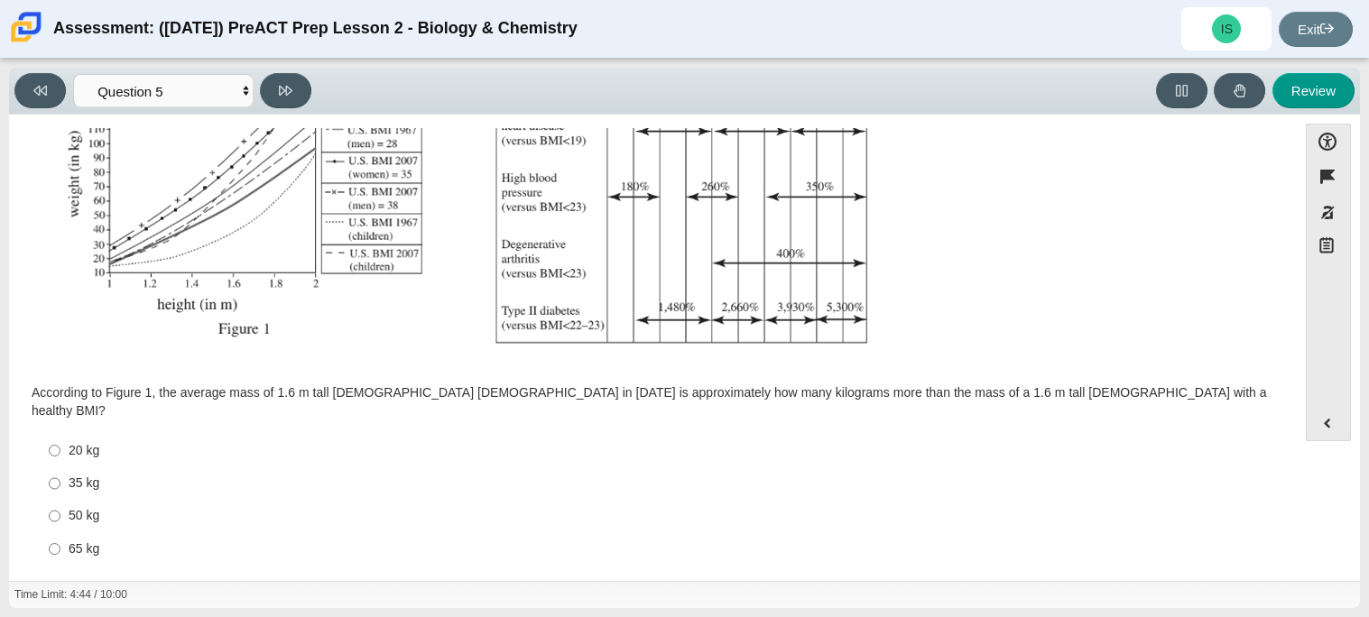
click at [911, 475] on div "35 kg" at bounding box center [667, 484] width 1197 height 18
click at [60, 468] on input "35 kg 35 kg" at bounding box center [55, 484] width 12 height 32
radio input "true"
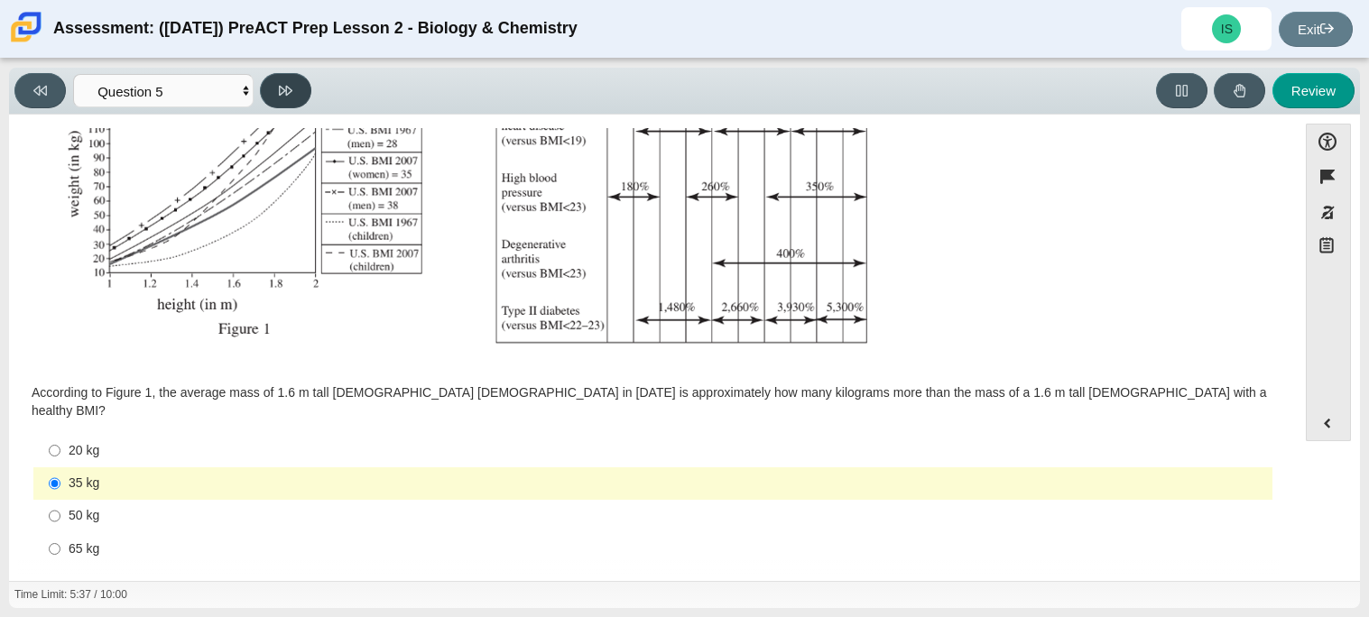
click at [274, 88] on button at bounding box center [285, 90] width 51 height 35
select select "74d98ab6-2529-481e-9250-4e9263ec31cd"
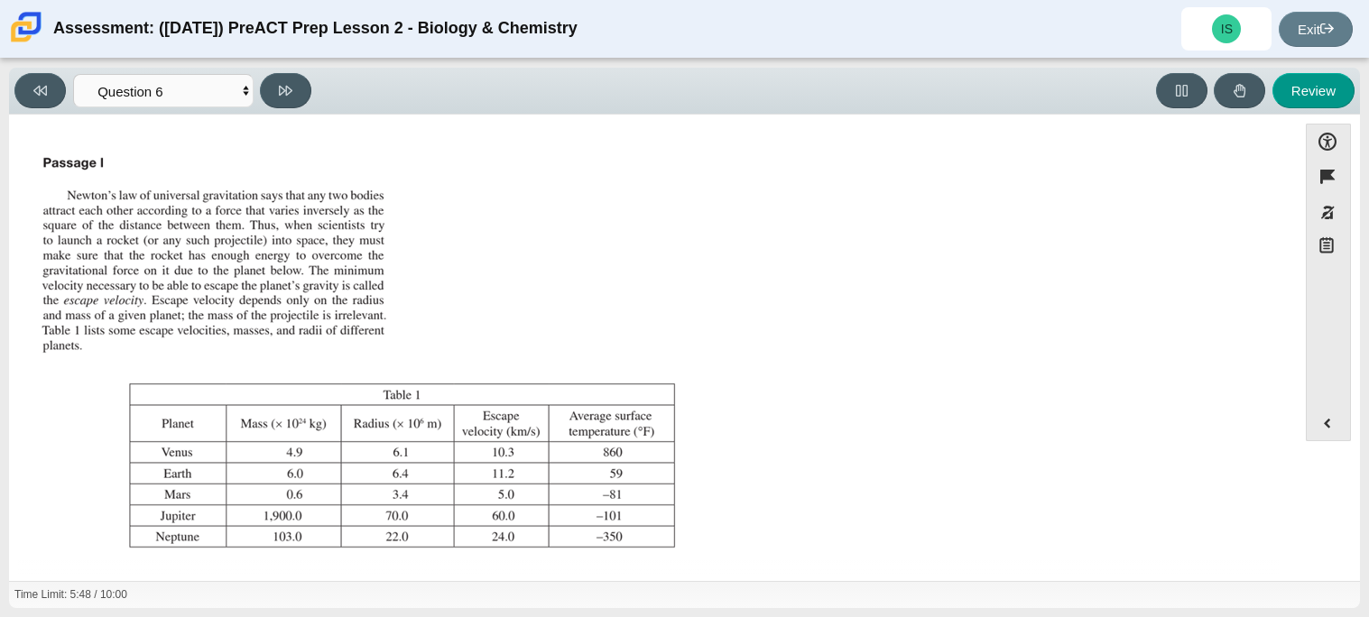
scroll to position [207, 0]
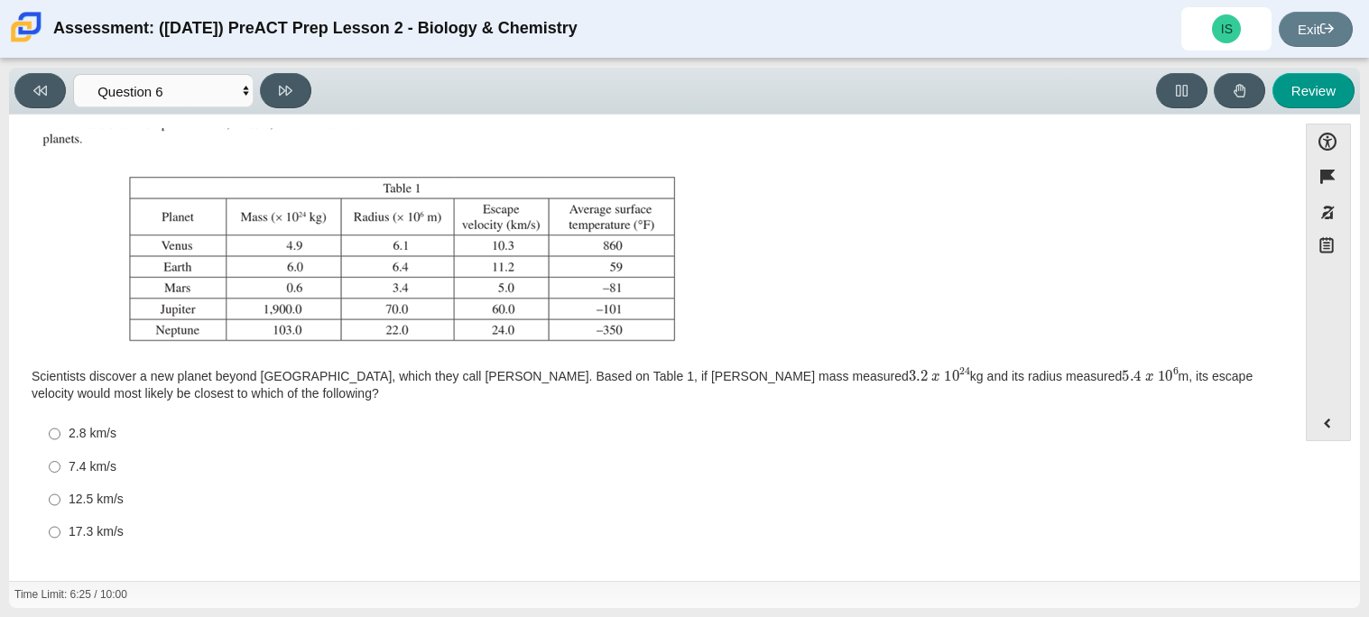
click at [104, 536] on div "17.3 km/s" at bounding box center [667, 533] width 1197 height 18
click at [60, 536] on input "17.3 km/s 17.3 km/s" at bounding box center [55, 532] width 12 height 32
radio input "true"
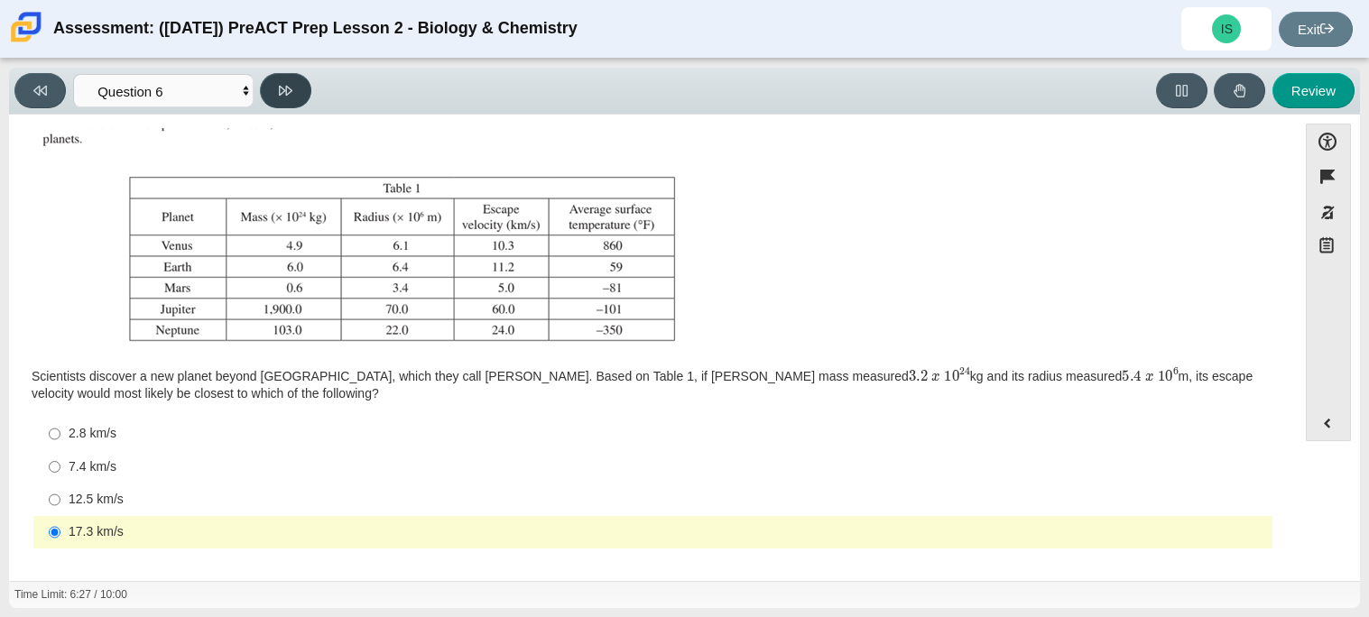
click at [295, 80] on button at bounding box center [285, 90] width 51 height 35
select select "31694628-7769-4744-9964-d3ed6115c03c"
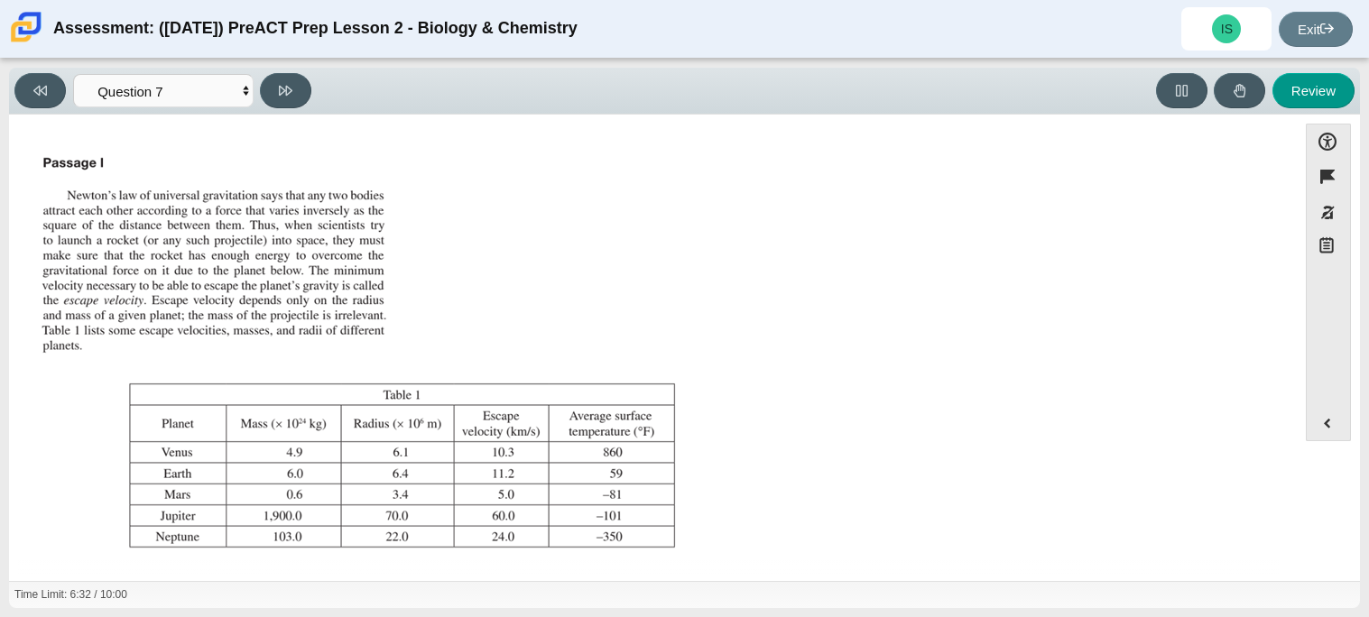
scroll to position [189, 0]
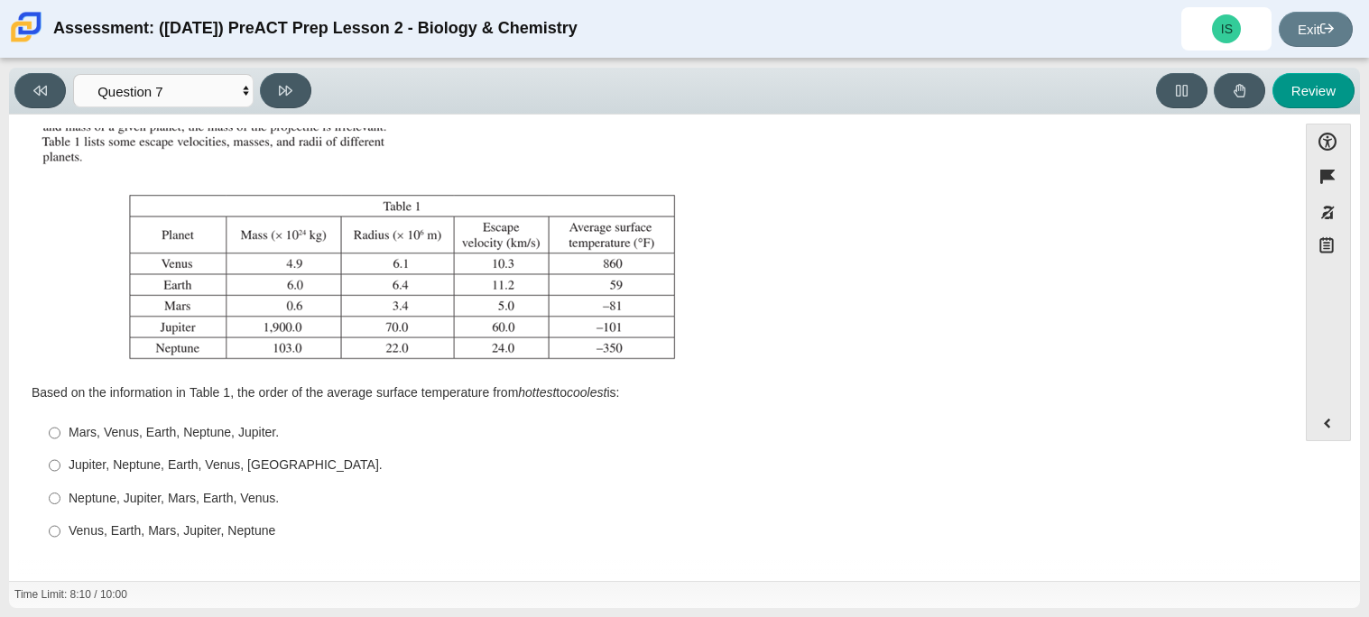
click at [264, 519] on label "Venus, Earth, Mars, Jupiter, Neptune Venus, Earth, Mars, Jupiter, Neptune" at bounding box center [654, 531] width 1237 height 32
click at [60, 519] on input "Venus, Earth, Mars, Jupiter, Neptune Venus, Earth, Mars, Jupiter, Neptune" at bounding box center [55, 531] width 12 height 32
radio input "true"
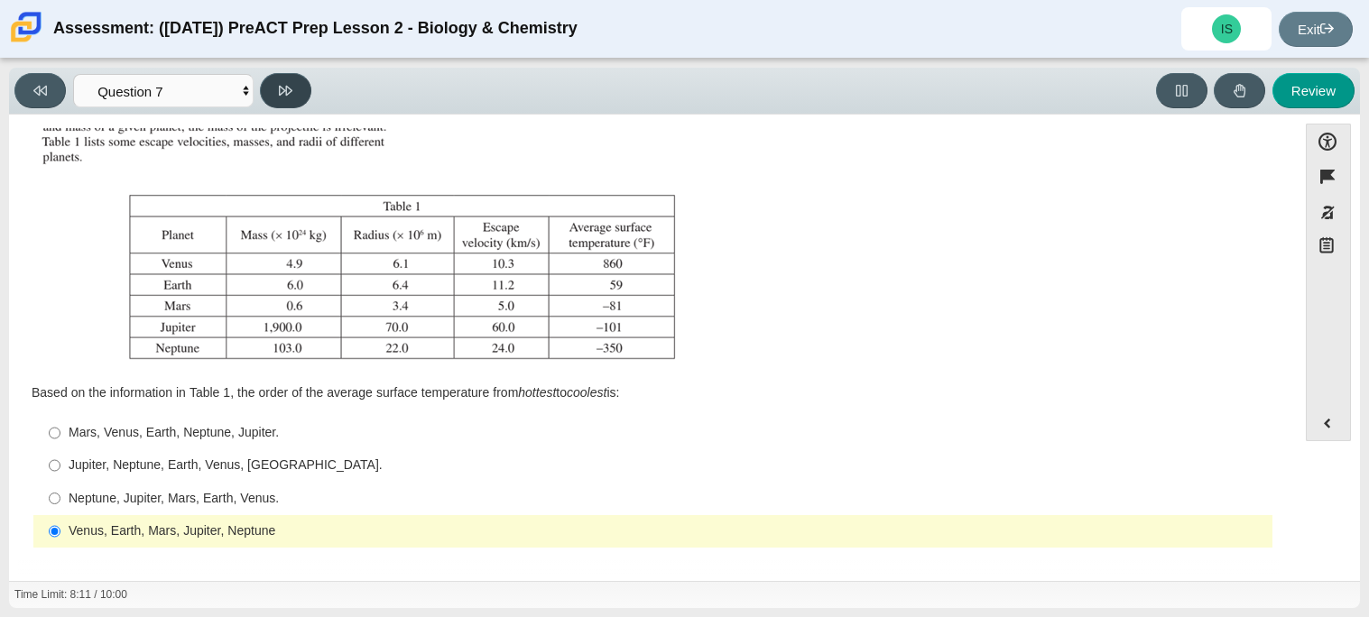
click at [278, 84] on button at bounding box center [285, 90] width 51 height 35
select select "02960795-9514-4c41-985f-77b6951c8514"
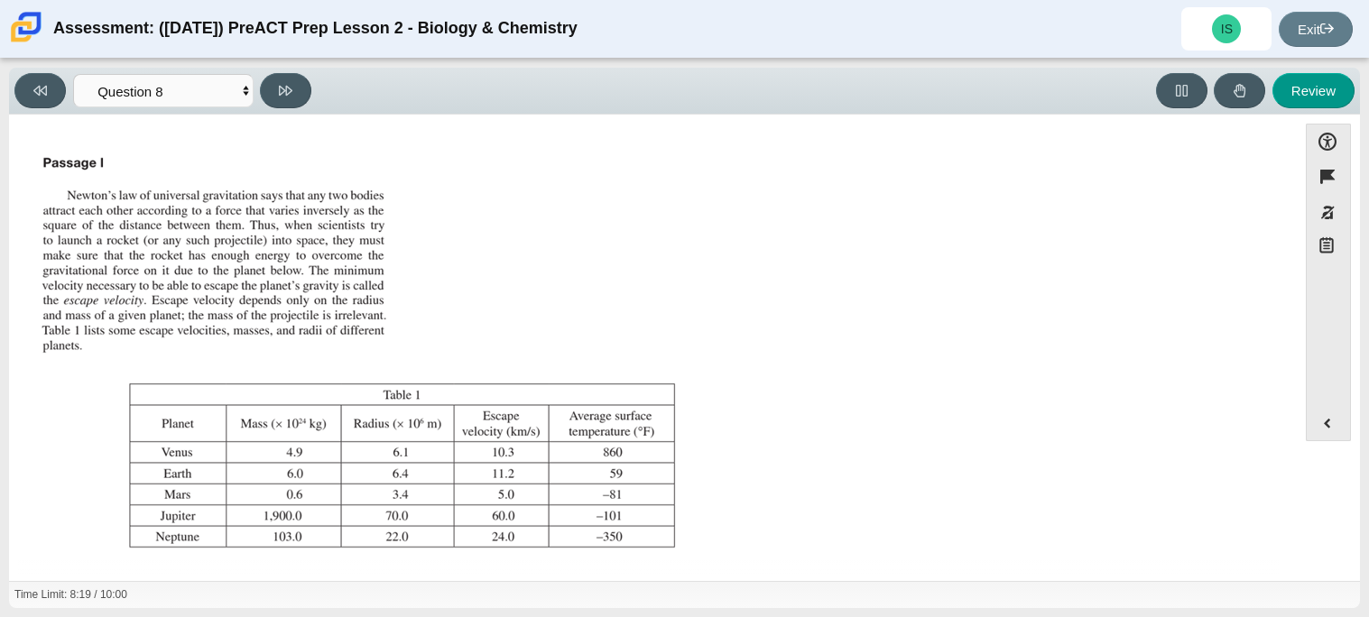
scroll to position [206, 0]
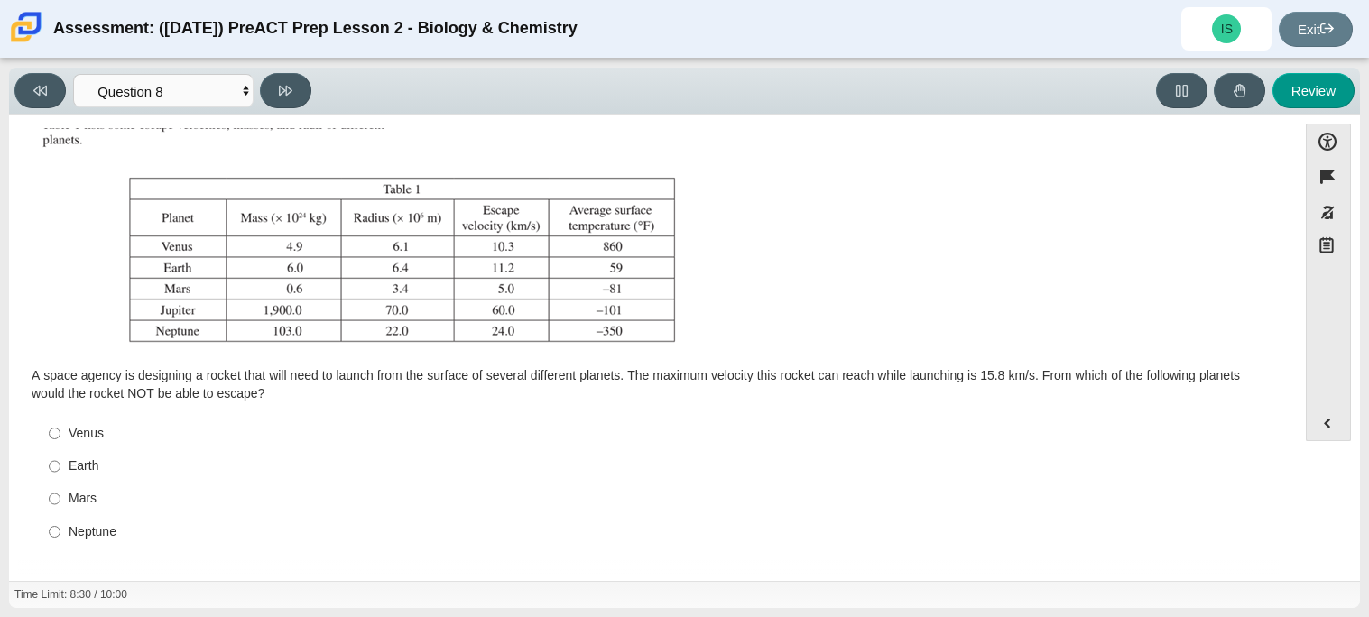
click at [97, 465] on div "Earth" at bounding box center [667, 467] width 1197 height 18
click at [60, 465] on input "Earth Earth" at bounding box center [55, 466] width 12 height 32
radio input "true"
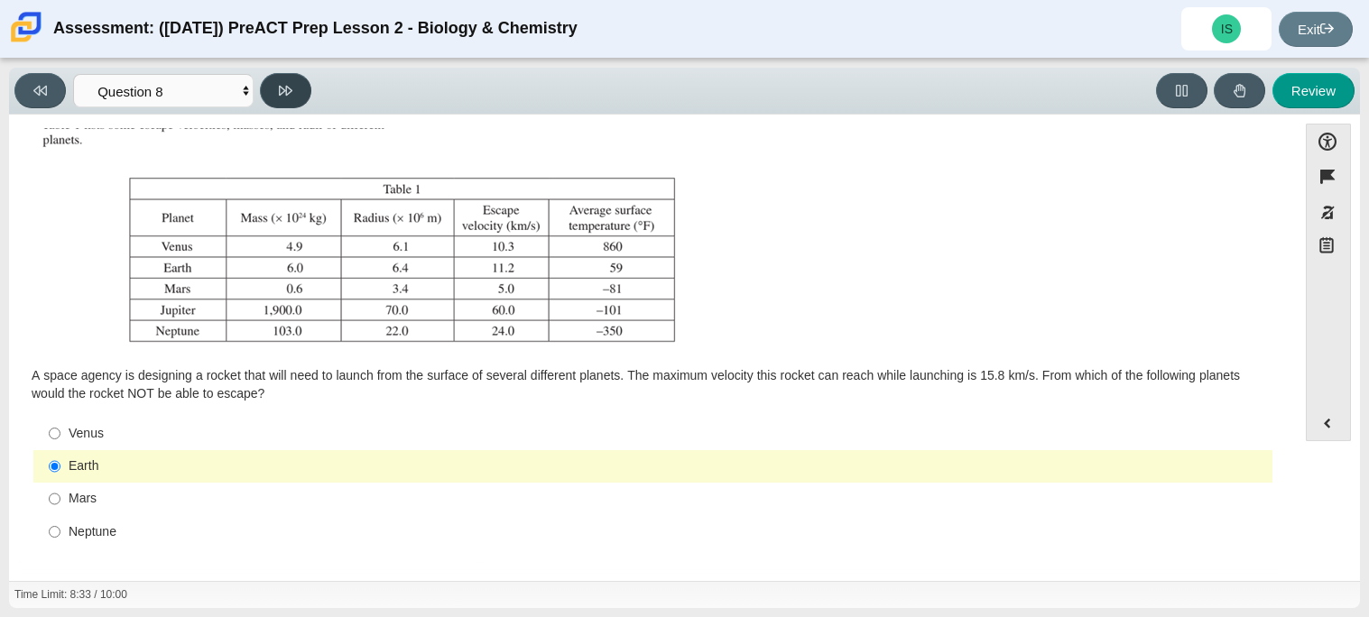
click at [288, 90] on icon at bounding box center [286, 91] width 14 height 14
select select "ef19177f-9eb9-441f-a0b9-65cd4e602bb5"
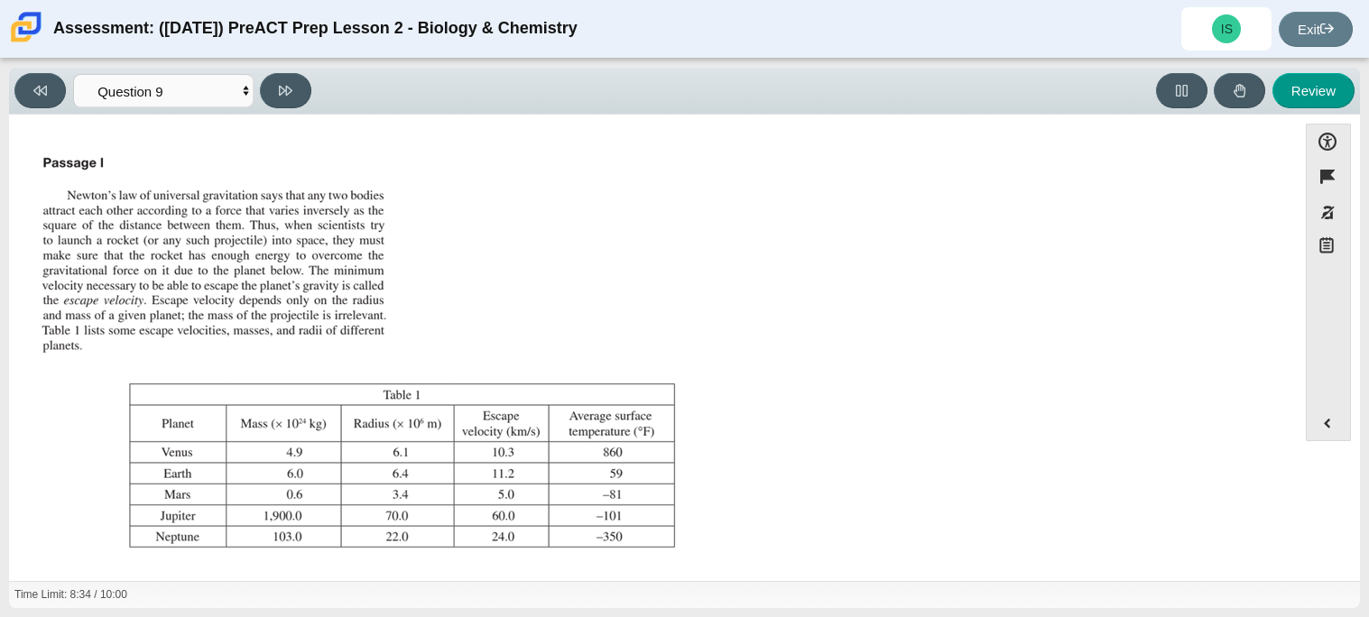
scroll to position [189, 0]
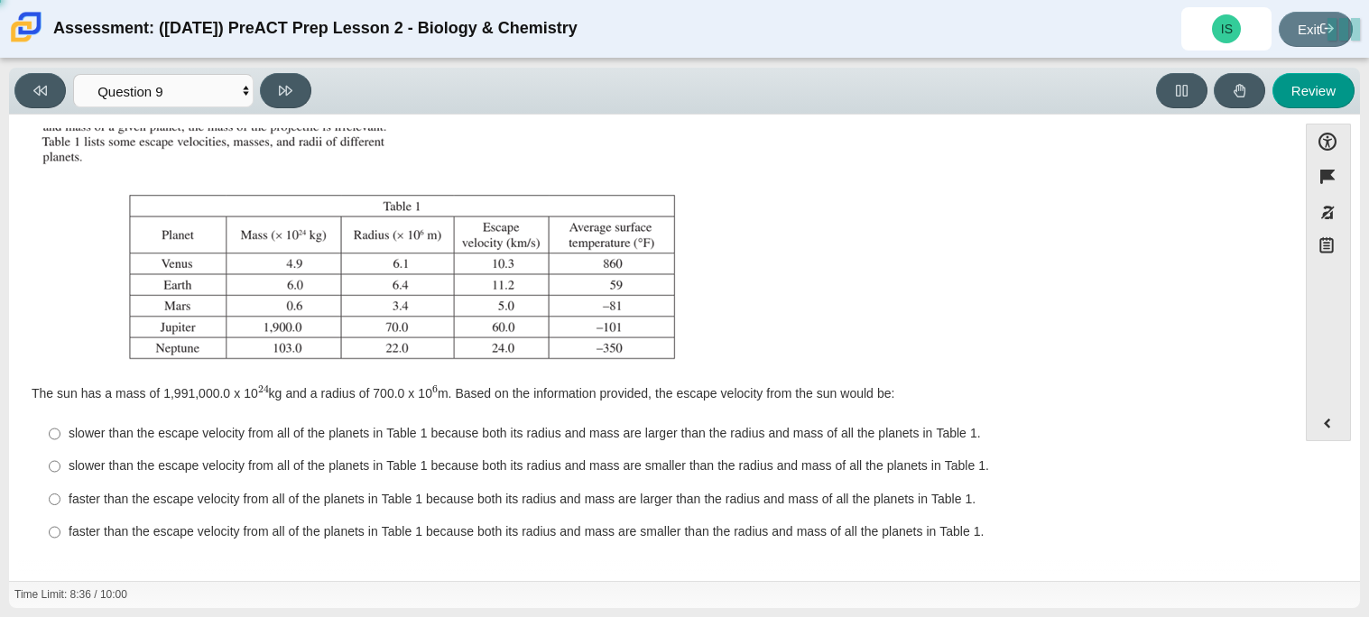
click at [71, 504] on div "faster than the escape velocity from all of the planets in Table 1 because both…" at bounding box center [667, 500] width 1197 height 18
click at [60, 504] on input "faster than the escape velocity from all of the planets in Table 1 because both…" at bounding box center [55, 499] width 12 height 32
radio input "true"
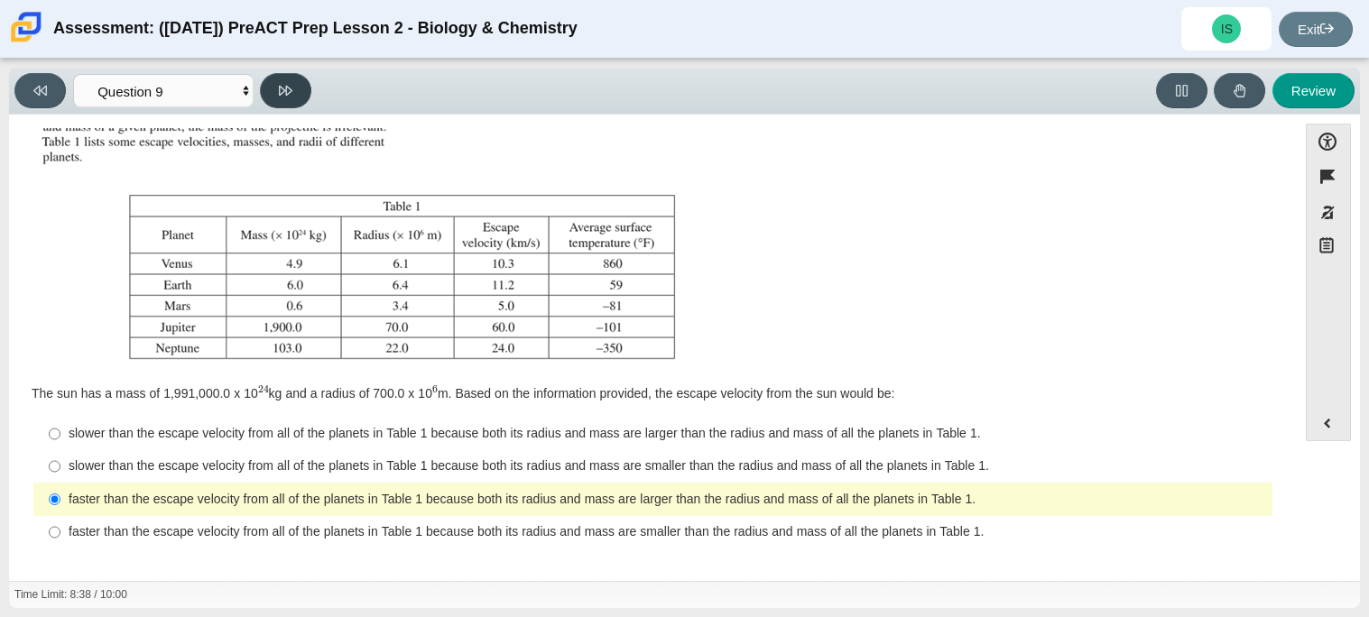
click at [264, 87] on button at bounding box center [285, 90] width 51 height 35
select select "b9bf8baa-c570-4e7d-b5c0-da6c71b27e9c"
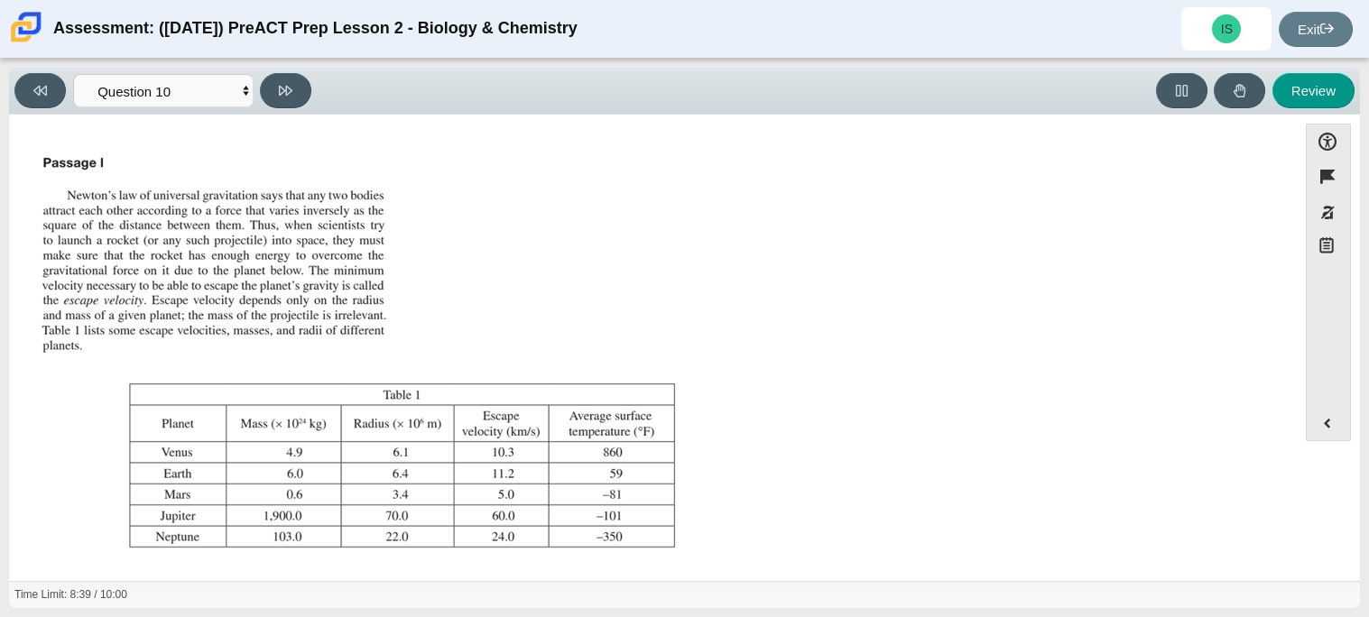
scroll to position [206, 0]
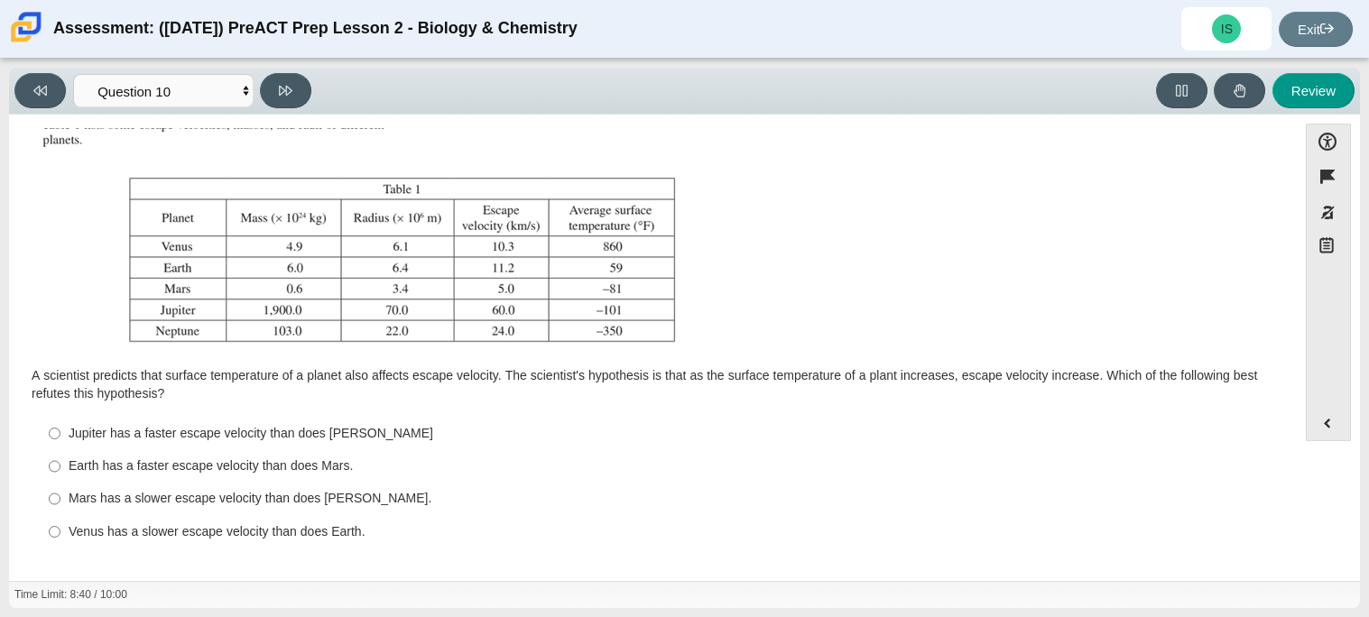
click at [102, 527] on div "Venus has a slower escape velocity than does Earth." at bounding box center [667, 533] width 1197 height 18
click at [60, 527] on input "Venus has a slower escape velocity than does Earth. Venus has a slower escape v…" at bounding box center [55, 531] width 12 height 32
radio input "true"
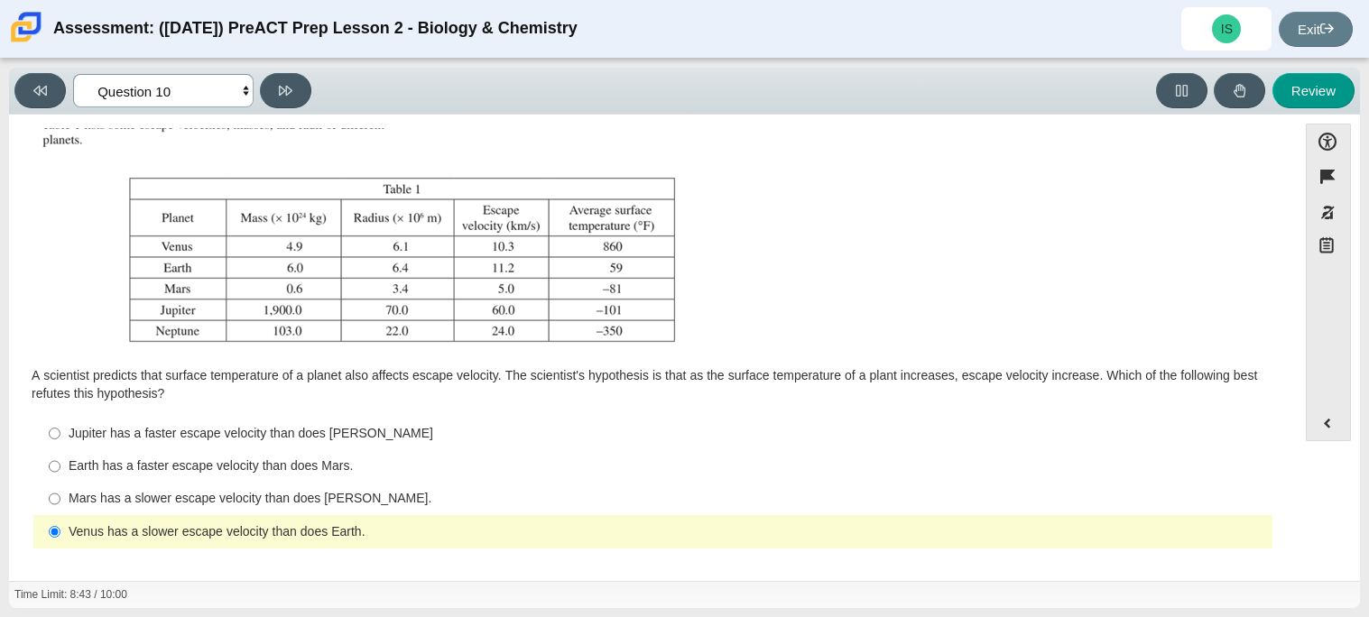
click at [89, 85] on select "Questions Question 1 Question 2 Question 3 Question 4 Question 5 Question 6 Que…" at bounding box center [163, 90] width 181 height 33
select select "88c27e0d-eae0-4ba9-ac20-9160ce6547ef"
click at [73, 74] on select "Questions Question 1 Question 2 Question 3 Question 4 Question 5 Question 6 Que…" at bounding box center [163, 90] width 181 height 33
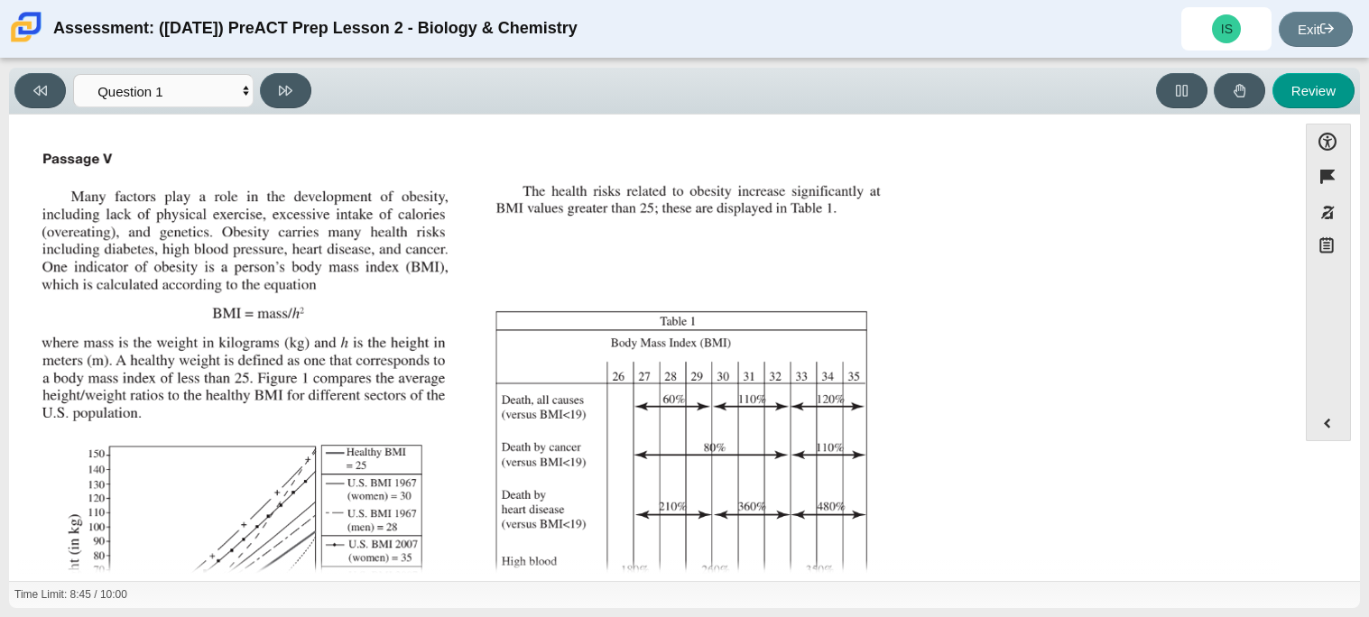
scroll to position [384, 0]
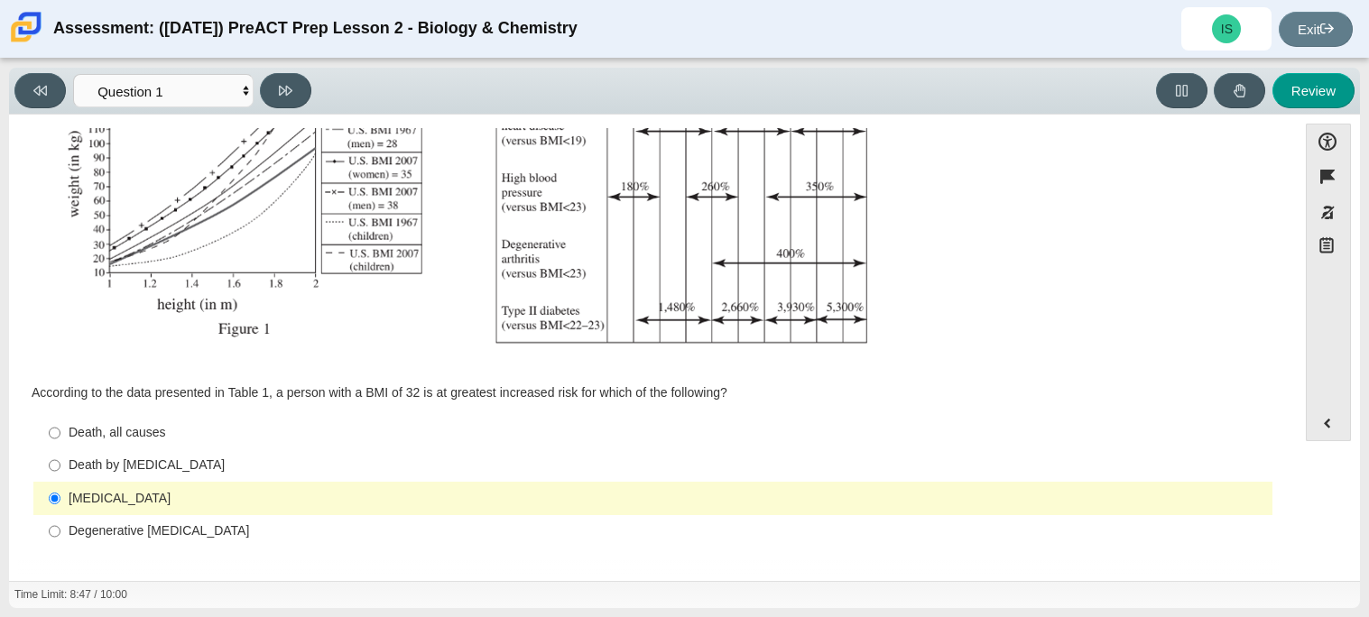
click at [165, 466] on div "Death by cancer" at bounding box center [667, 466] width 1197 height 18
click at [60, 466] on input "Death by cancer Death by cancer" at bounding box center [55, 466] width 12 height 32
radio input "true"
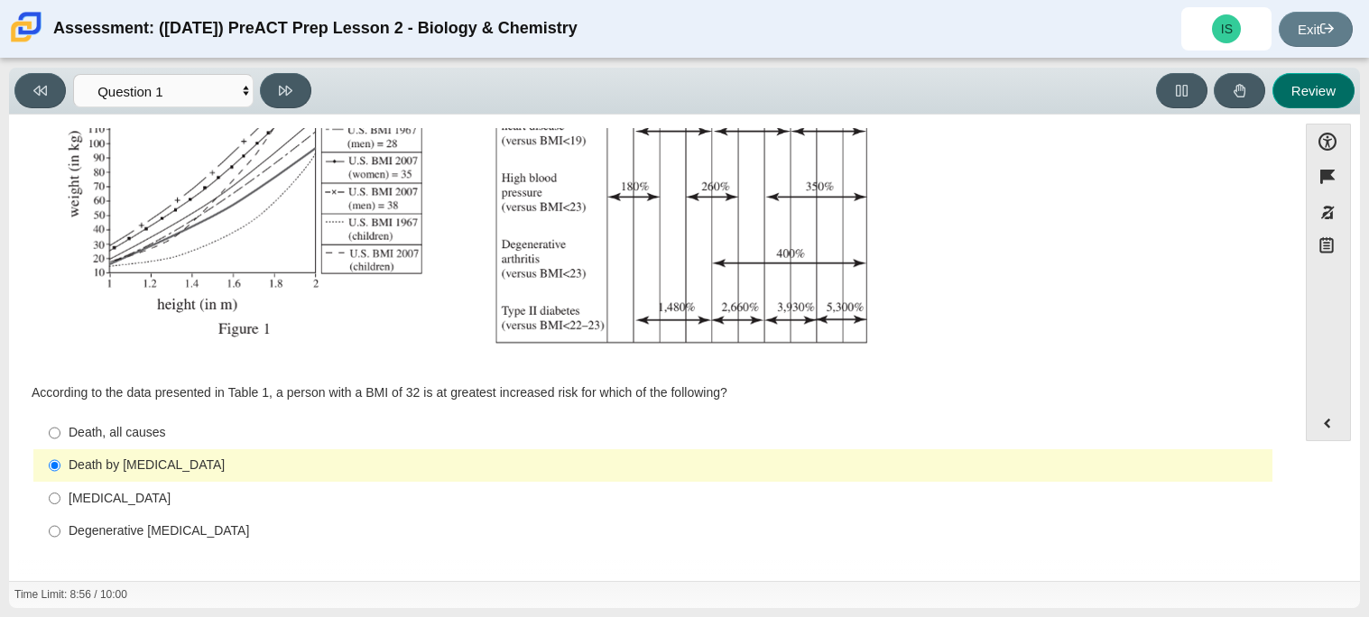
click at [1297, 105] on button "Review" at bounding box center [1314, 90] width 82 height 35
select select "review"
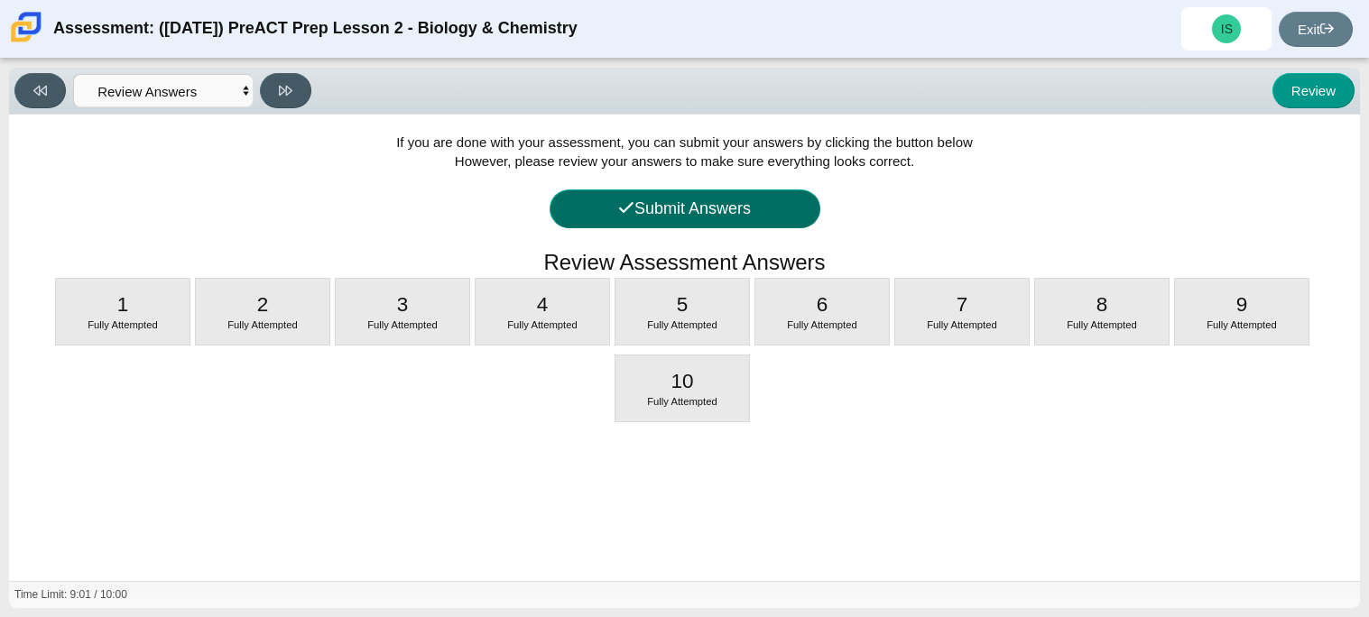
click at [773, 216] on button "Submit Answers" at bounding box center [685, 209] width 271 height 39
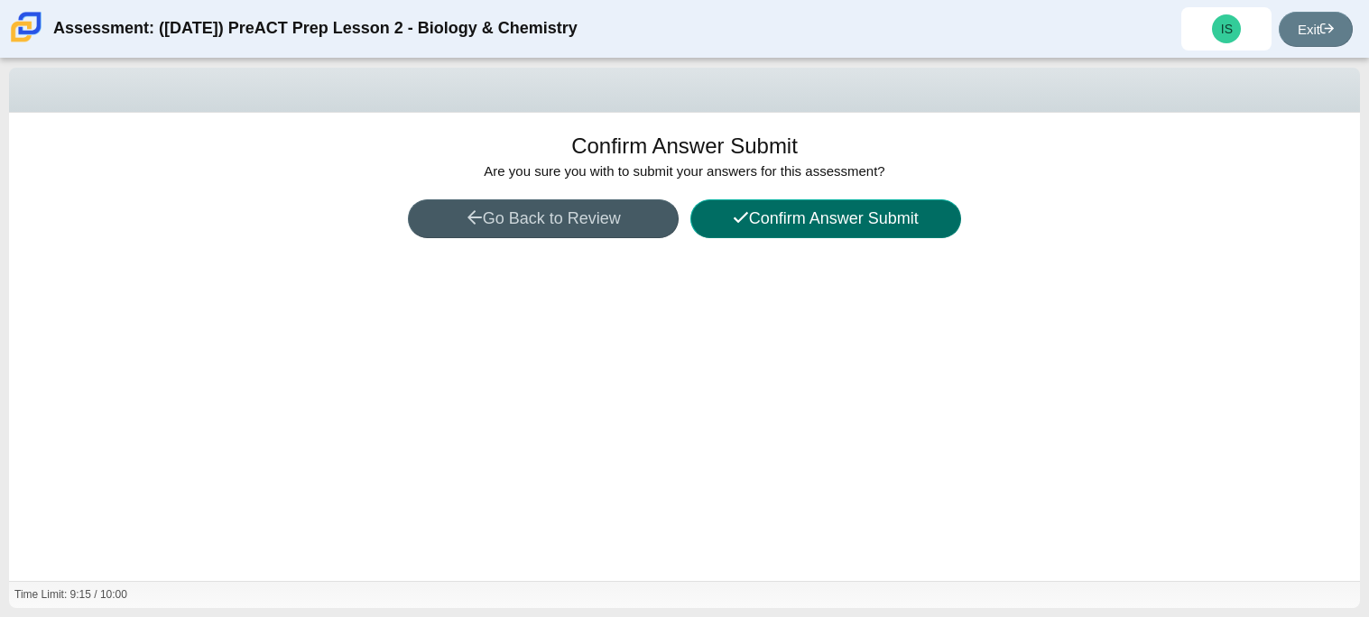
click at [785, 226] on button "Confirm Answer Submit" at bounding box center [826, 219] width 271 height 39
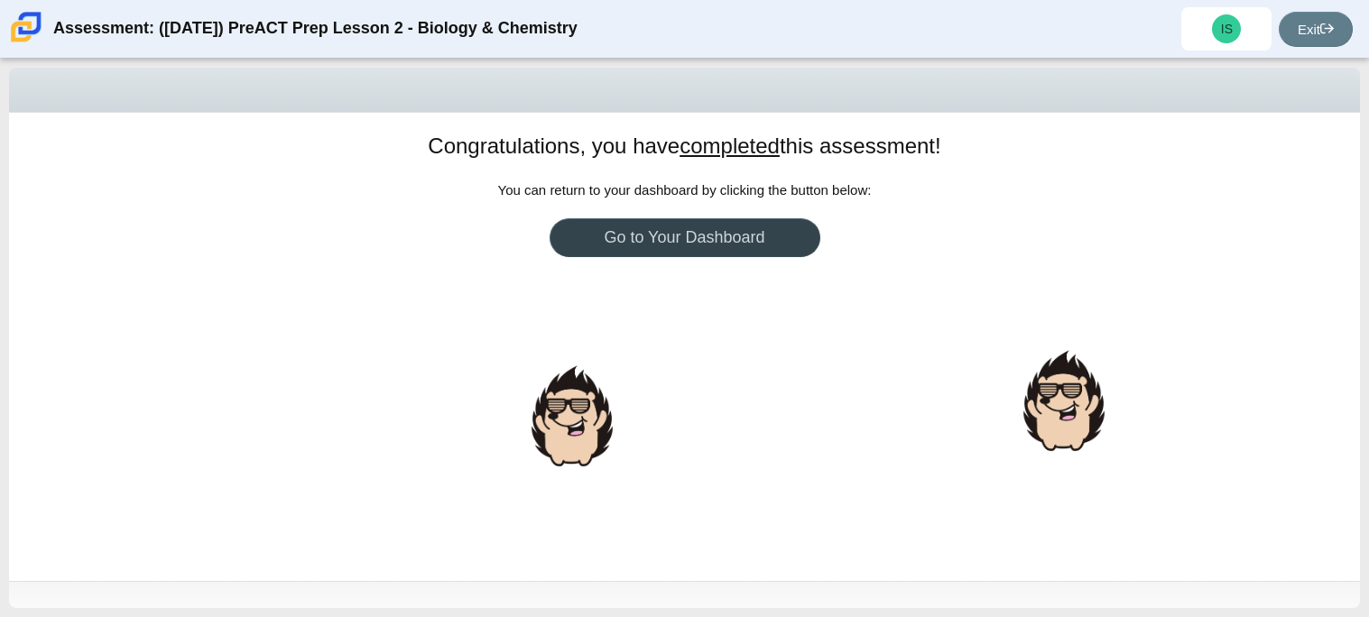
click at [729, 237] on link "Go to Your Dashboard" at bounding box center [685, 237] width 271 height 39
